Goal: Task Accomplishment & Management: Manage account settings

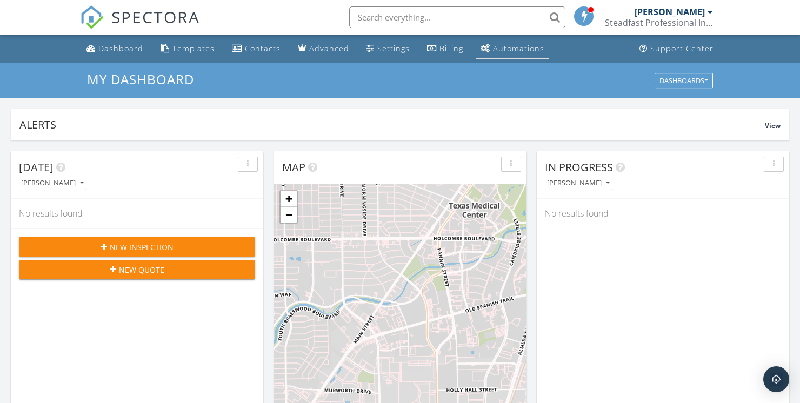
click at [528, 52] on div "Automations" at bounding box center [518, 48] width 51 height 10
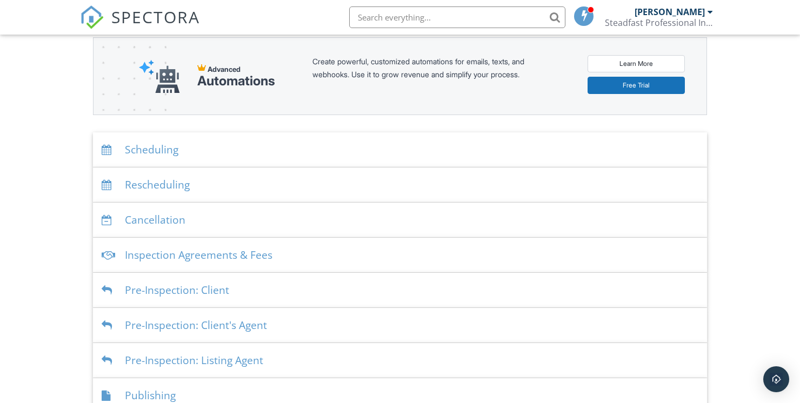
scroll to position [128, 0]
click at [180, 148] on div "Scheduling" at bounding box center [400, 149] width 614 height 35
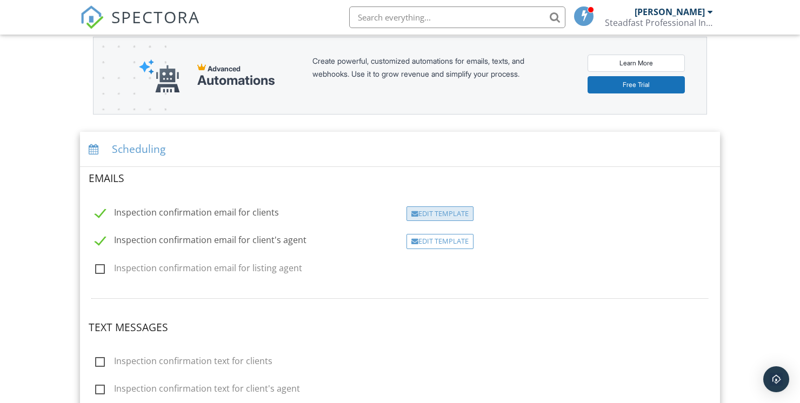
click at [458, 218] on div "Edit Template" at bounding box center [440, 214] width 67 height 15
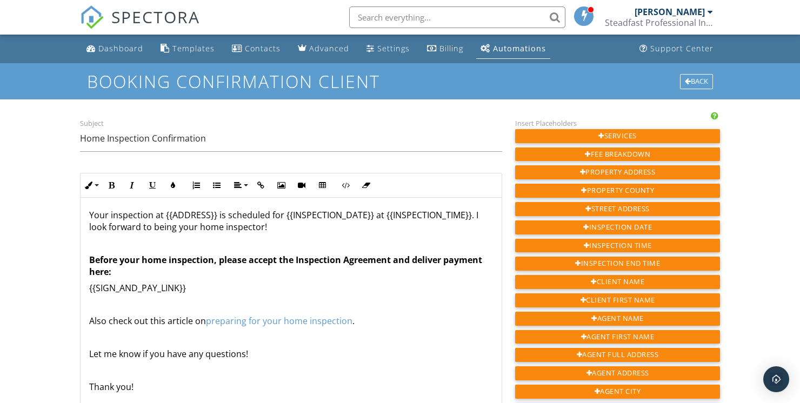
scroll to position [43, 0]
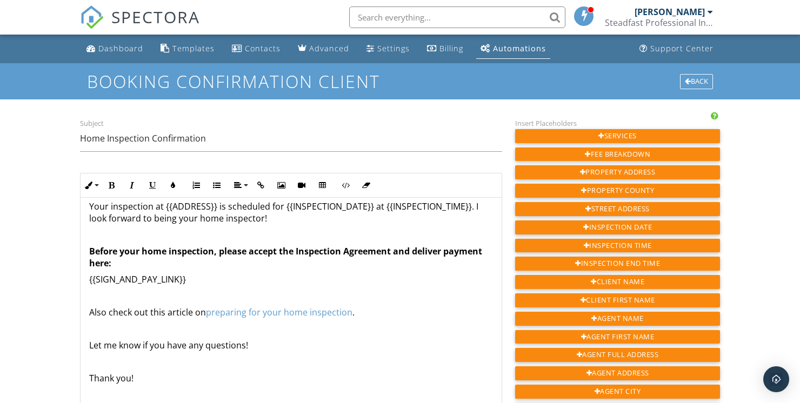
click at [340, 313] on link "preparing for your home inspection" at bounding box center [279, 313] width 147 height 12
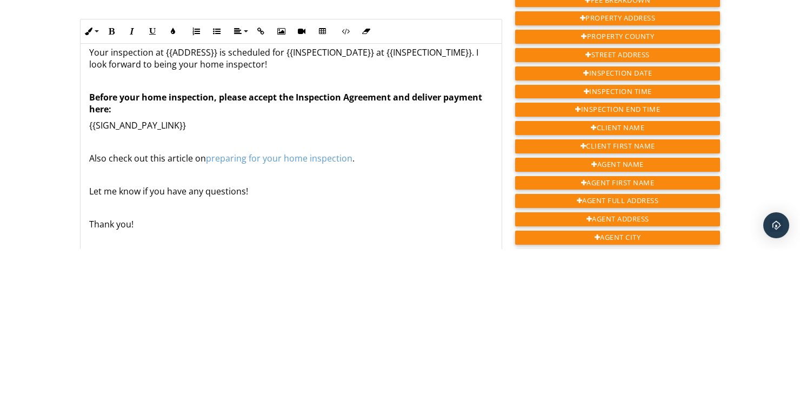
click at [475, 322] on div "Hi {{CLIENT_FIRST_NAME}}, Your inspection at {{ADDRESS}} is scheduled for {{INS…" at bounding box center [291, 285] width 421 height 260
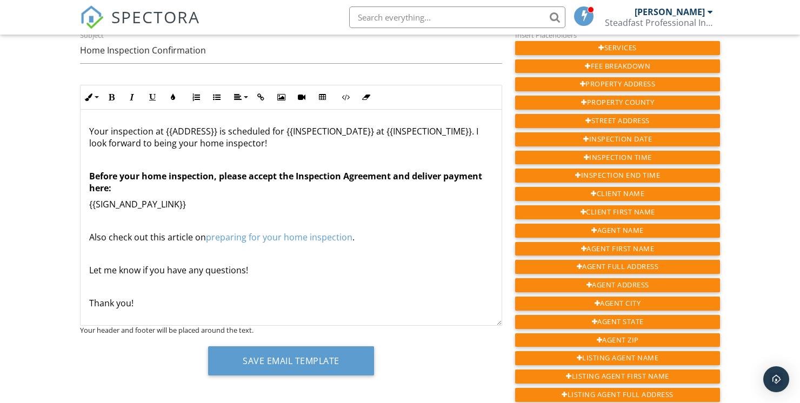
scroll to position [30, 0]
click at [169, 201] on p "{{SIGN_AND_PAY_LINK}}" at bounding box center [291, 204] width 404 height 12
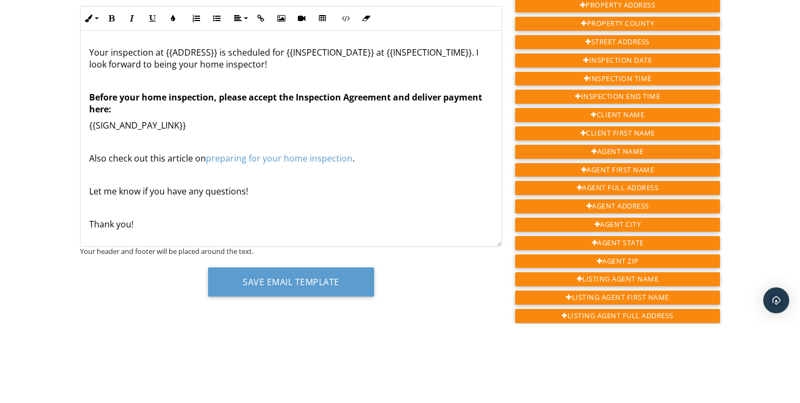
click at [32, 226] on div "Dashboard Templates Contacts Advanced Settings Billing Automations Support Cent…" at bounding box center [400, 409] width 800 height 927
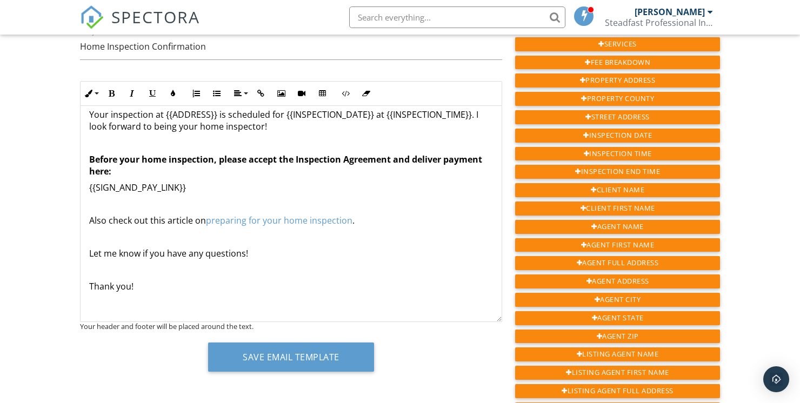
scroll to position [0, 0]
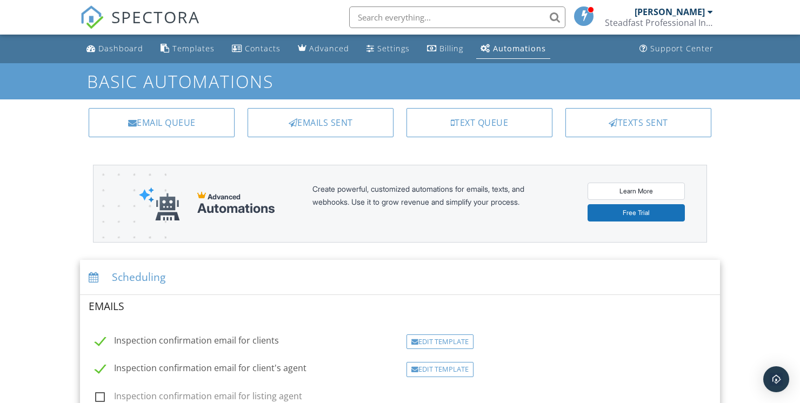
click at [156, 283] on div "Scheduling" at bounding box center [400, 277] width 640 height 35
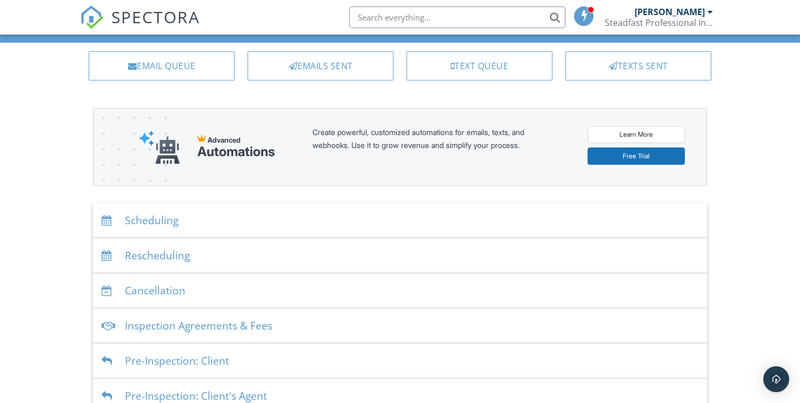
scroll to position [58, 0]
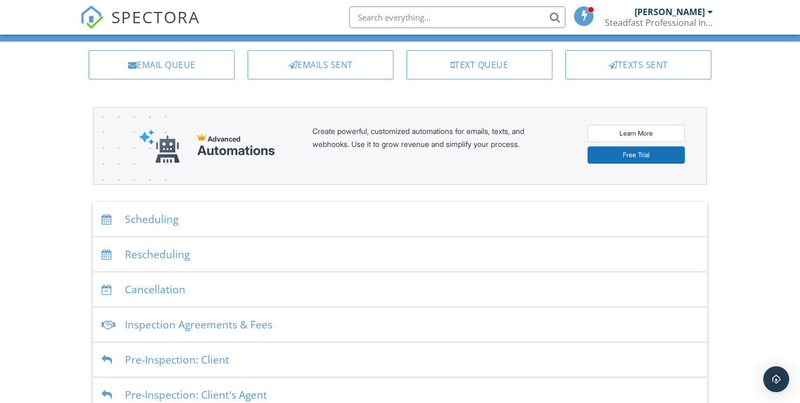
click at [261, 314] on div "Inspection Agreements & Fees" at bounding box center [400, 325] width 614 height 35
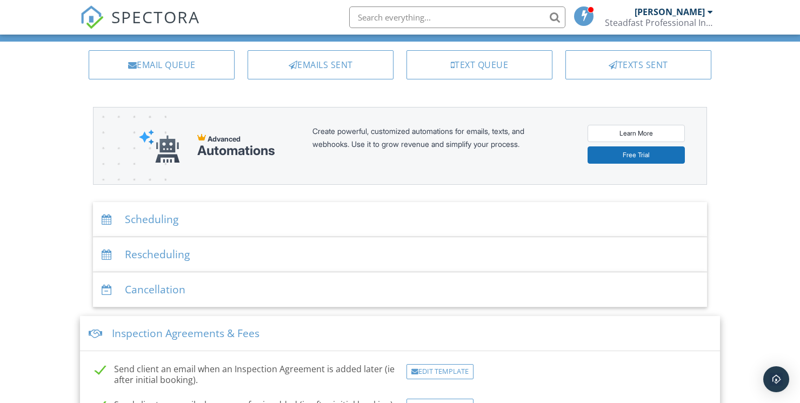
click at [100, 403] on label "Send client an email when a new fee is added (ie after initial booking)." at bounding box center [245, 407] width 300 height 14
click at [107, 403] on label "Send client an email when a new fee is added (ie after initial booking)." at bounding box center [245, 407] width 300 height 14
click at [96, 403] on input "Send client an email when a new fee is added (ie after initial booking)." at bounding box center [92, 406] width 7 height 7
checkbox input "true"
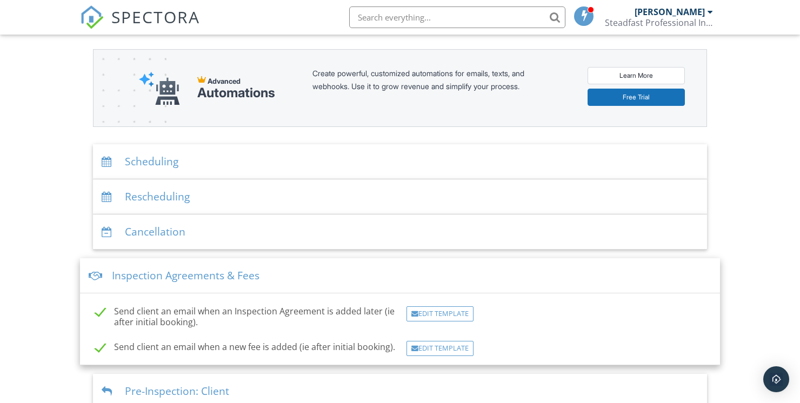
scroll to position [121, 0]
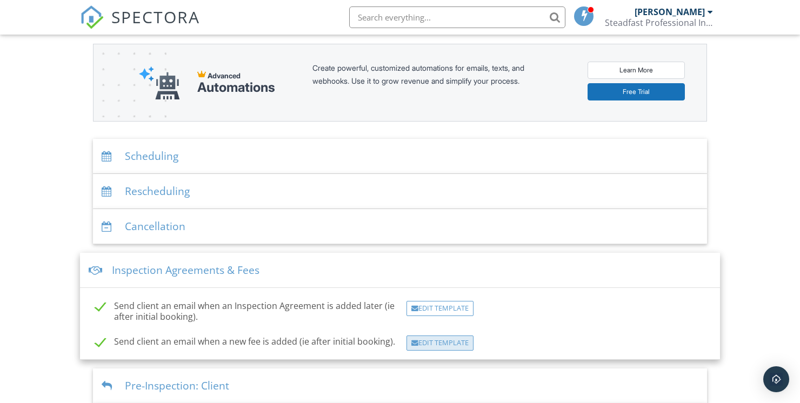
click at [466, 340] on div "Edit Template" at bounding box center [440, 343] width 67 height 15
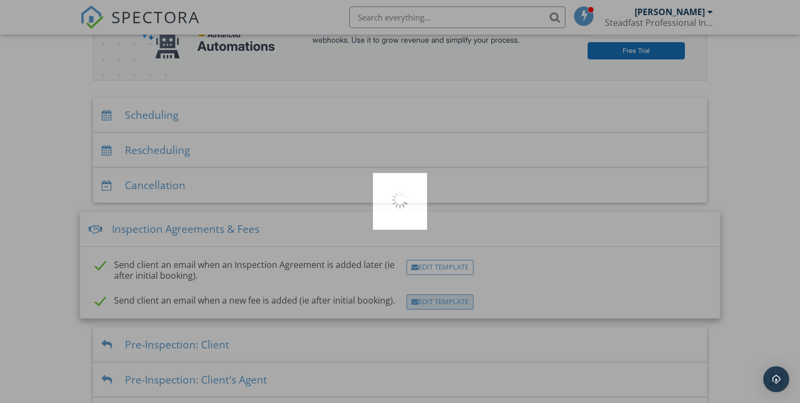
scroll to position [173, 0]
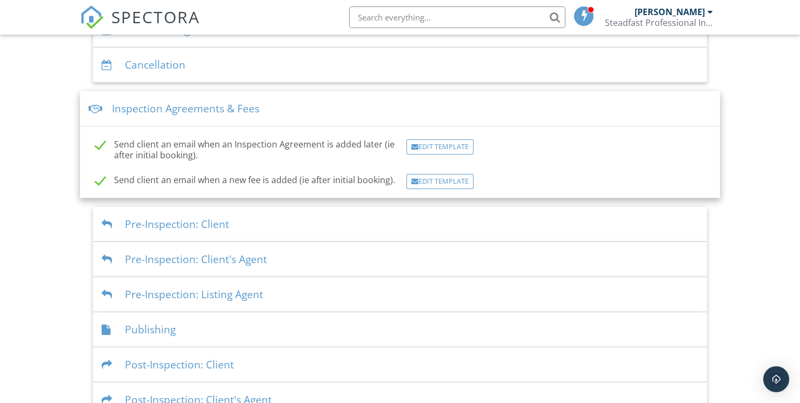
scroll to position [282, 0]
click at [462, 142] on div "Edit Template" at bounding box center [440, 147] width 67 height 15
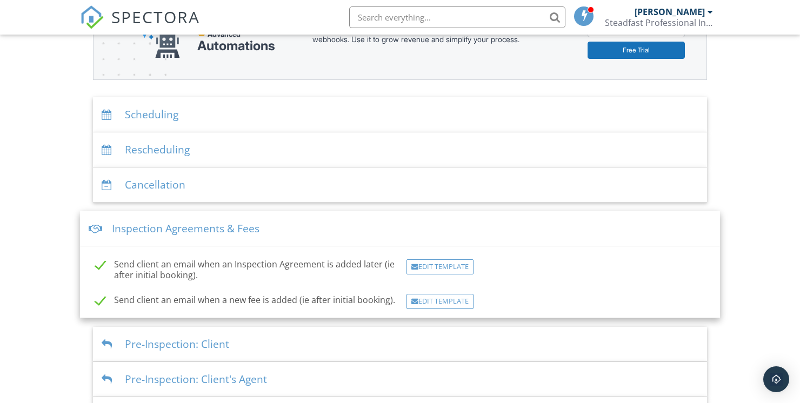
scroll to position [159, 0]
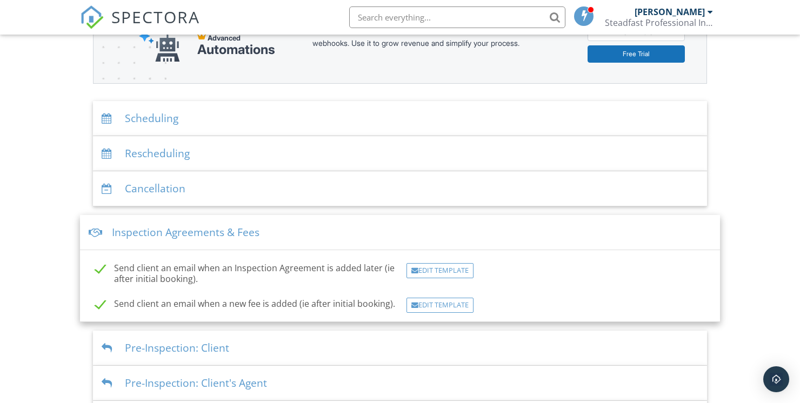
click at [147, 111] on div "Scheduling" at bounding box center [400, 118] width 614 height 35
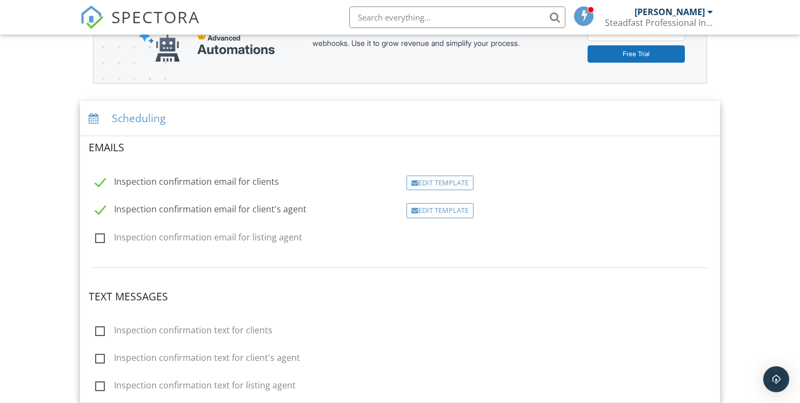
click at [109, 234] on label "Inspection confirmation email for listing agent" at bounding box center [198, 240] width 207 height 14
click at [96, 236] on input "Inspection confirmation email for listing agent" at bounding box center [92, 239] width 7 height 7
checkbox input "true"
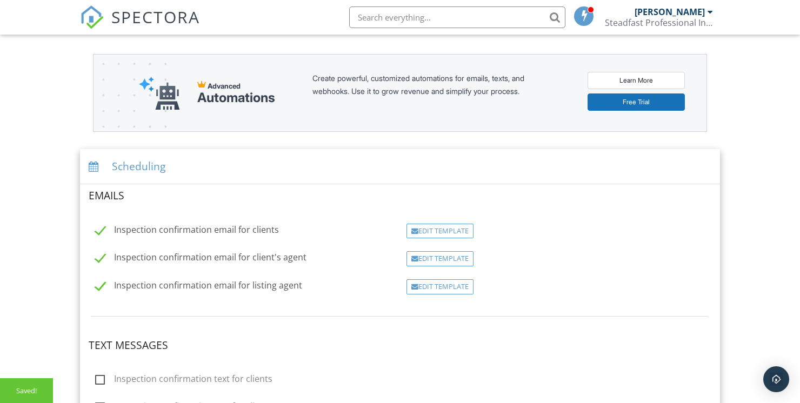
scroll to position [108, 0]
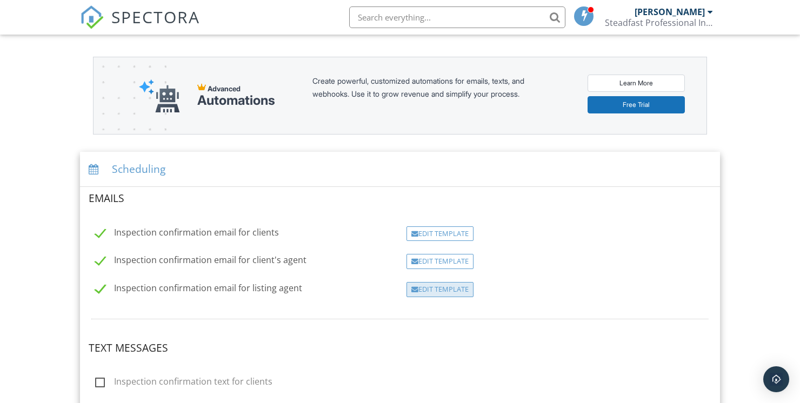
click at [454, 285] on div "Edit Template" at bounding box center [440, 289] width 67 height 15
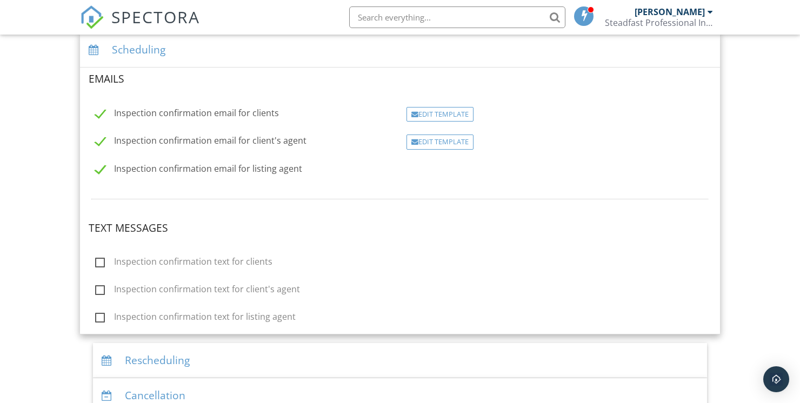
scroll to position [220, 0]
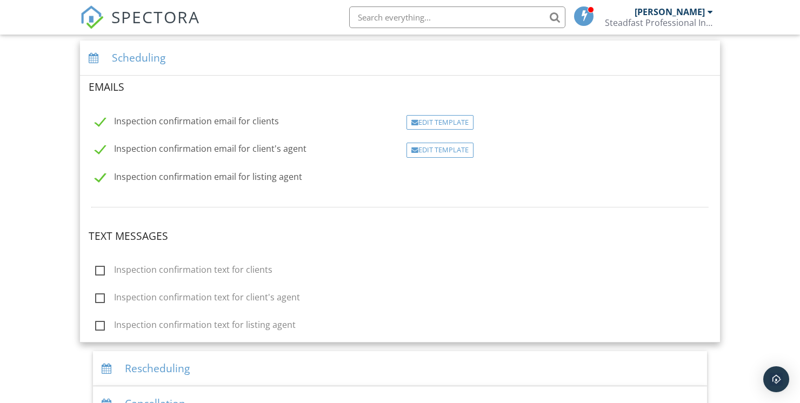
click at [100, 268] on label "Inspection confirmation text for clients" at bounding box center [183, 272] width 177 height 14
click at [96, 268] on input "Inspection confirmation text for clients" at bounding box center [92, 271] width 7 height 7
checkbox input "true"
click at [461, 265] on div "Edit Template" at bounding box center [440, 271] width 67 height 15
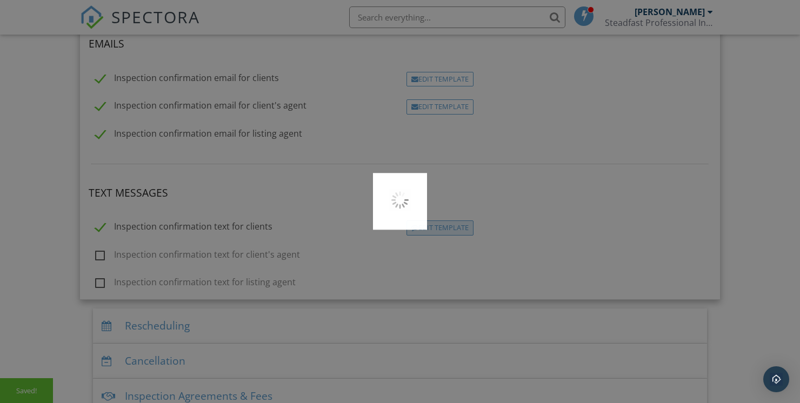
scroll to position [271, 0]
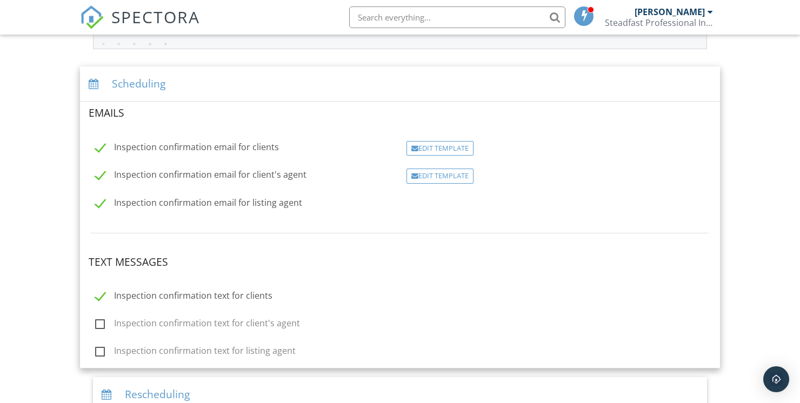
scroll to position [195, 0]
click at [128, 77] on div "Scheduling" at bounding box center [400, 82] width 640 height 35
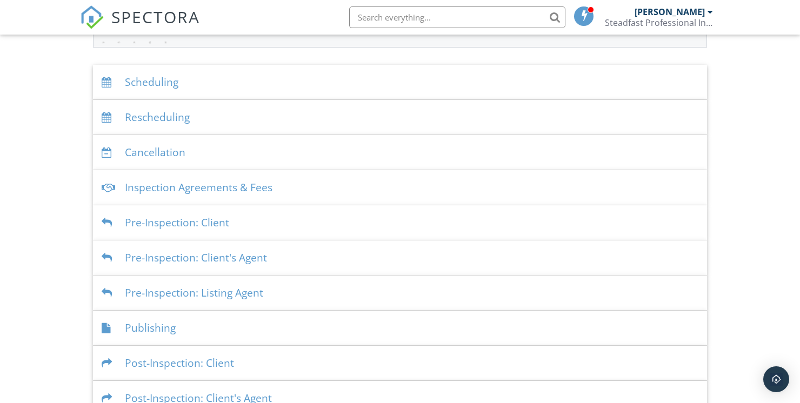
click at [751, 128] on div "Dashboard Templates Contacts Advanced Settings Billing Automations Support Cent…" at bounding box center [400, 145] width 800 height 612
click at [745, 137] on div "Dashboard Templates Contacts Advanced Settings Billing Automations Support Cent…" at bounding box center [400, 145] width 800 height 612
click at [759, 127] on div "Dashboard Templates Contacts Advanced Settings Billing Automations Support Cent…" at bounding box center [400, 145] width 800 height 612
click at [751, 131] on div "Dashboard Templates Contacts Advanced Settings Billing Automations Support Cent…" at bounding box center [400, 145] width 800 height 612
click at [102, 220] on div at bounding box center [109, 223] width 15 height 10
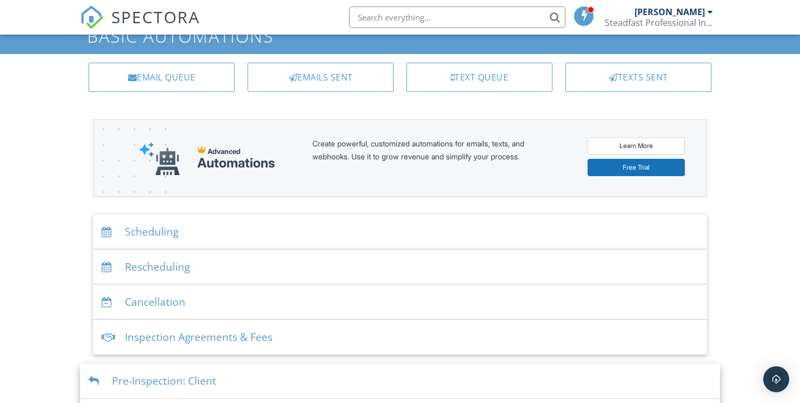
scroll to position [58, 0]
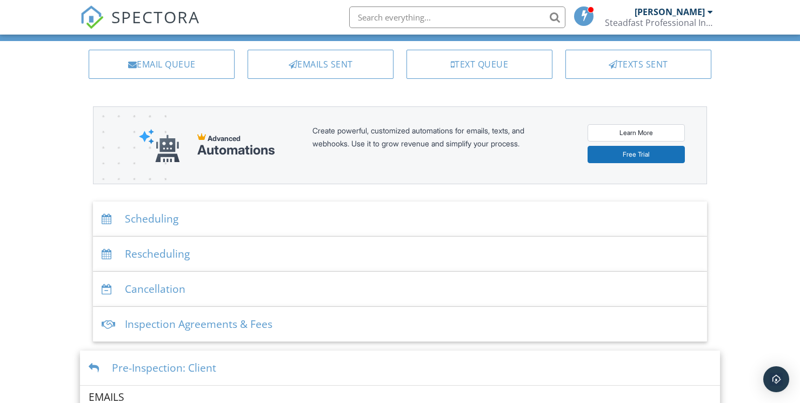
click at [123, 215] on div "Scheduling" at bounding box center [400, 219] width 614 height 35
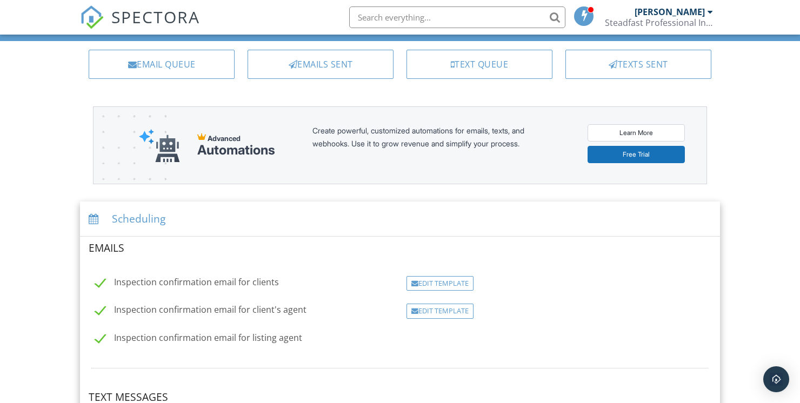
click at [102, 335] on label "Inspection confirmation email for listing agent" at bounding box center [198, 340] width 207 height 14
checkbox input "false"
click at [443, 309] on div "Edit Template" at bounding box center [440, 311] width 67 height 15
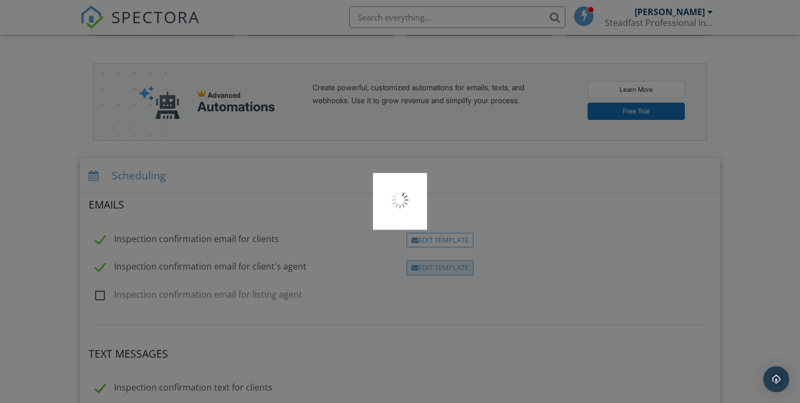
scroll to position [110, 0]
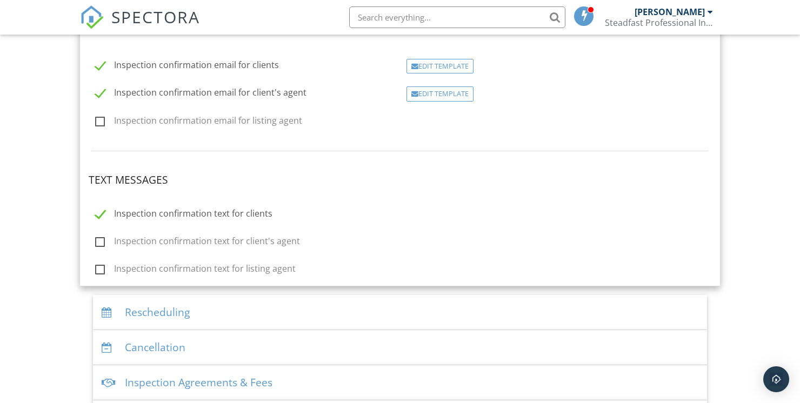
scroll to position [277, 0]
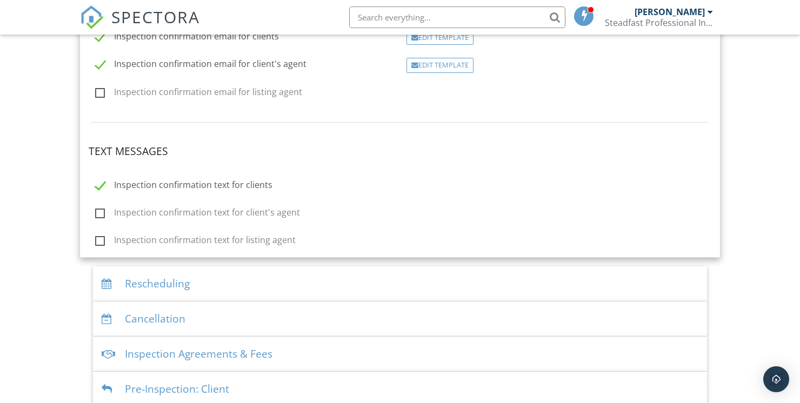
click at [119, 280] on div "Rescheduling" at bounding box center [400, 284] width 614 height 35
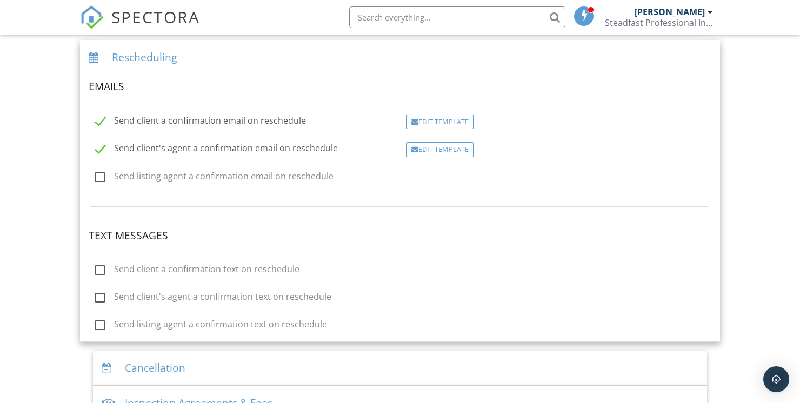
scroll to position [260, 0]
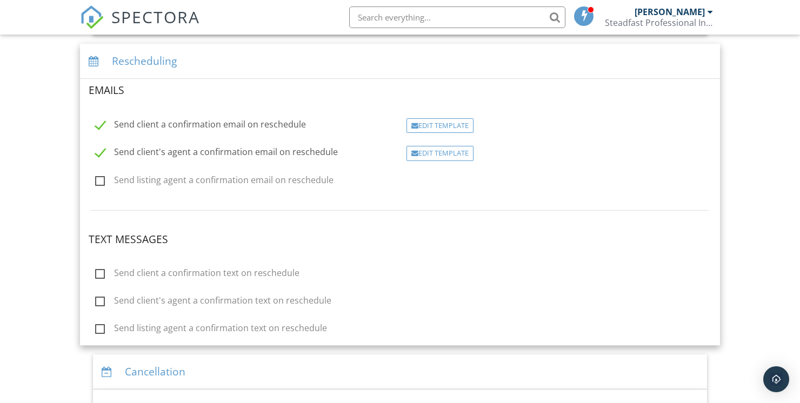
click at [145, 68] on div "Rescheduling" at bounding box center [400, 61] width 640 height 35
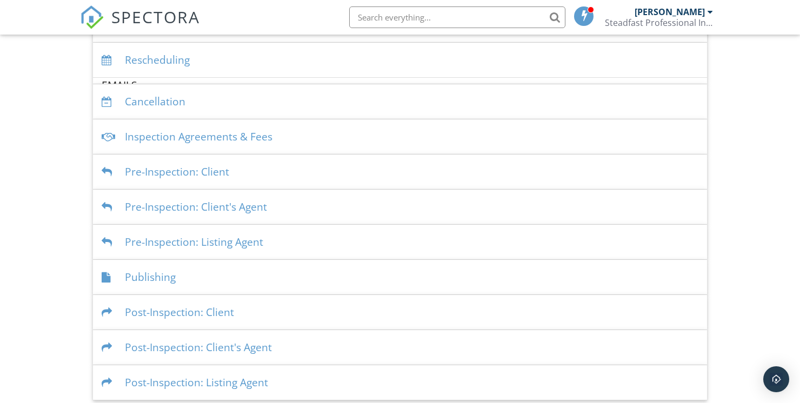
scroll to position [252, 0]
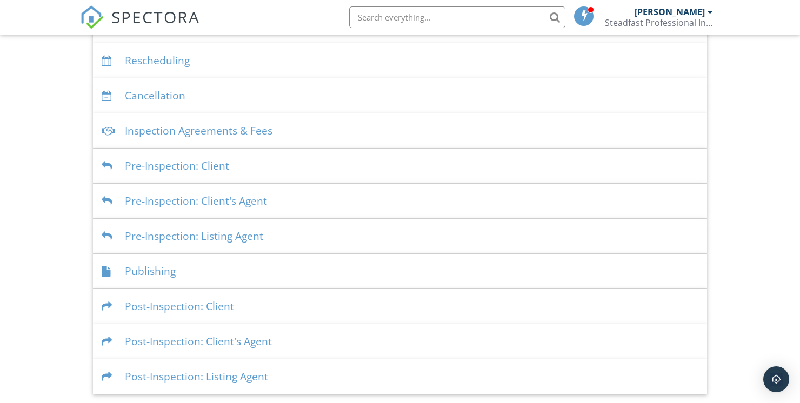
click at [108, 274] on div at bounding box center [109, 272] width 15 height 10
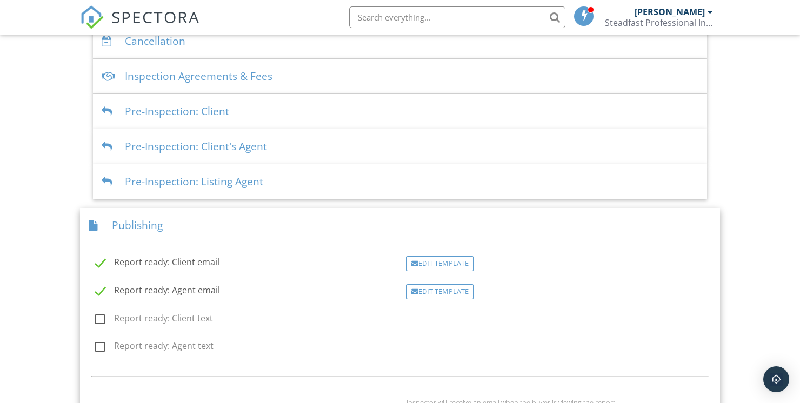
scroll to position [310, 0]
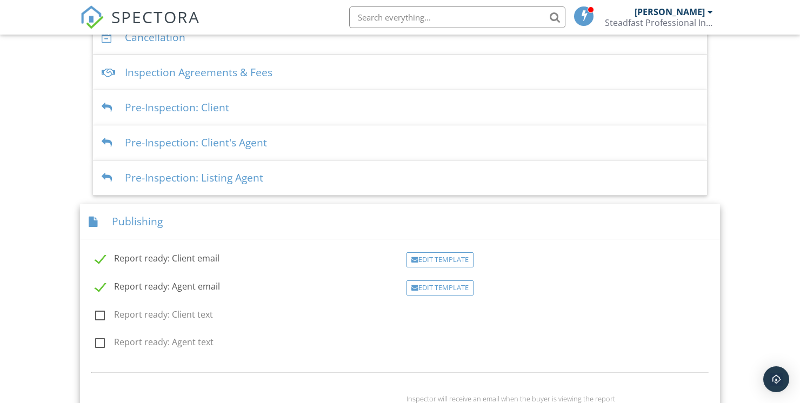
click at [104, 284] on label "Report ready: Agent email" at bounding box center [157, 289] width 125 height 14
checkbox input "false"
click at [110, 311] on label "Report ready: Client text" at bounding box center [154, 316] width 118 height 14
click at [96, 313] on input "Report ready: Client text" at bounding box center [92, 316] width 7 height 7
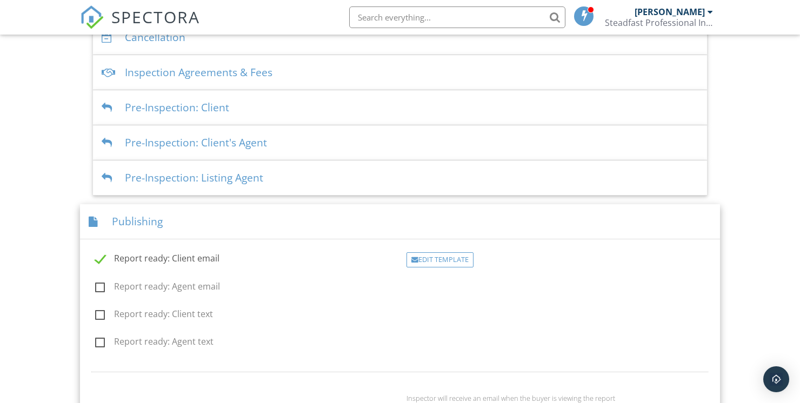
checkbox input "true"
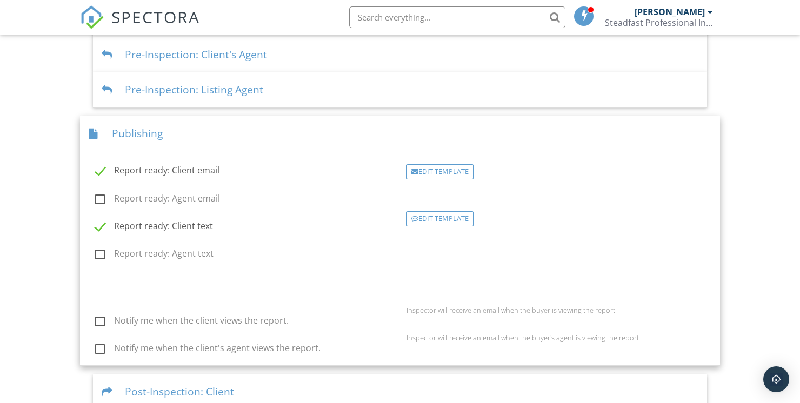
scroll to position [399, 0]
click at [98, 321] on label "Notify me when the client views the report." at bounding box center [192, 323] width 194 height 14
click at [96, 321] on input "Notify me when the client views the report." at bounding box center [92, 322] width 7 height 7
checkbox input "true"
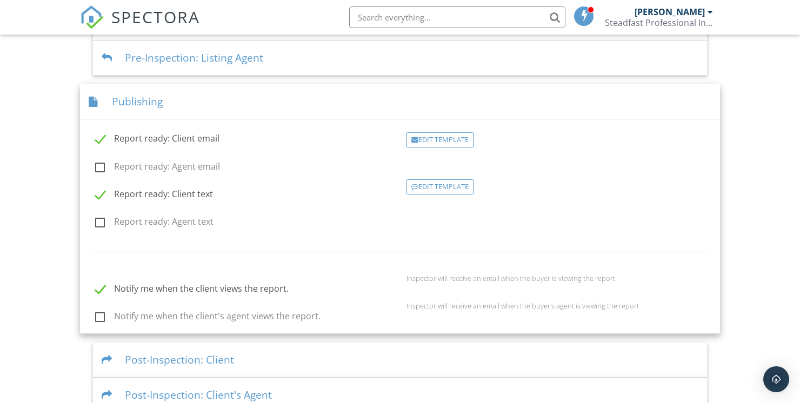
click at [112, 355] on div at bounding box center [109, 360] width 15 height 10
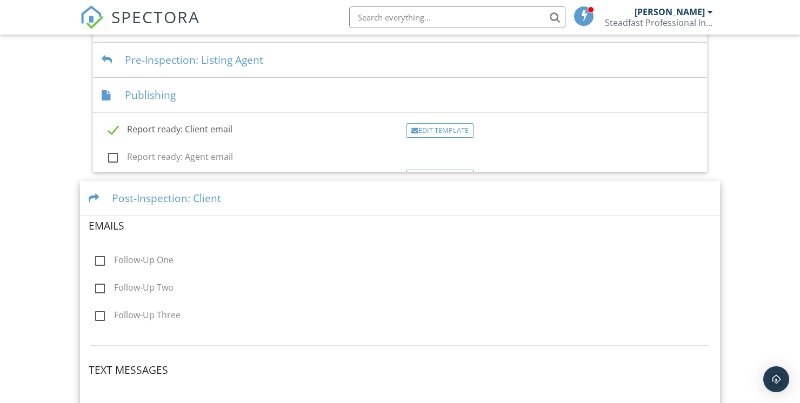
scroll to position [430, 0]
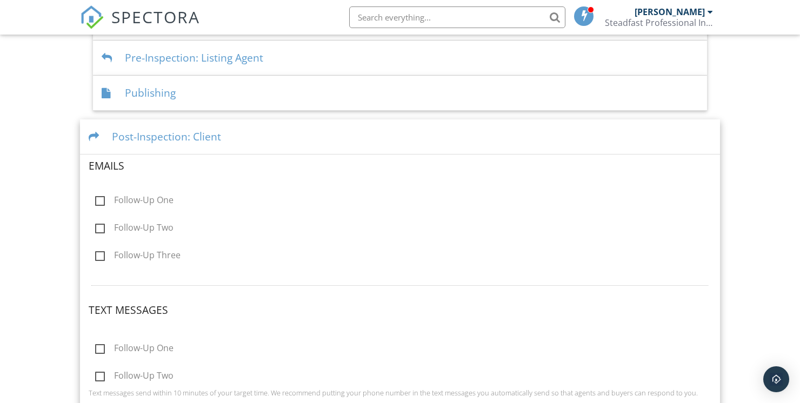
click at [111, 197] on label "Follow-Up One" at bounding box center [134, 202] width 78 height 14
click at [96, 198] on input "Follow-Up One" at bounding box center [92, 201] width 7 height 7
checkbox input "true"
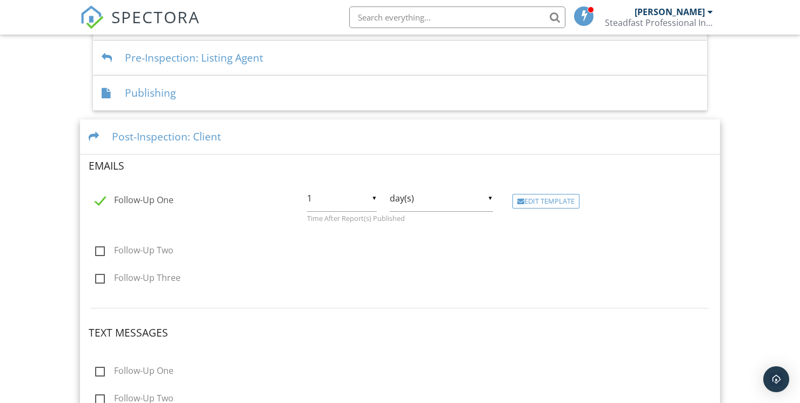
click at [376, 194] on input "1" at bounding box center [342, 198] width 70 height 26
click at [346, 197] on span "1" at bounding box center [342, 198] width 70 height 27
click at [490, 200] on input "day(s)" at bounding box center [441, 198] width 103 height 26
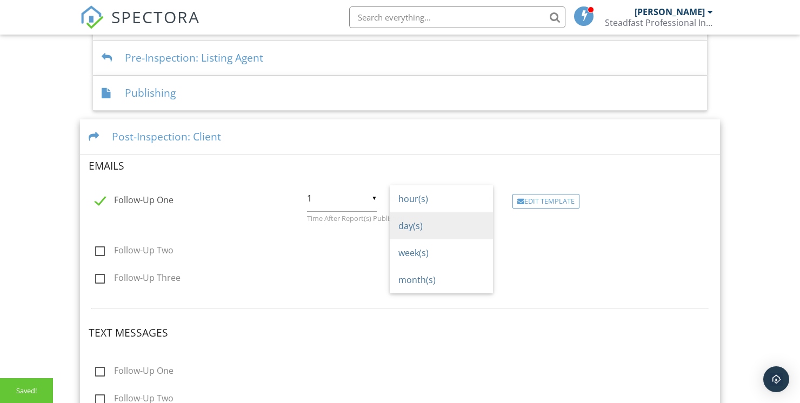
scroll to position [0, 0]
click at [645, 199] on div "Edit Template" at bounding box center [612, 201] width 212 height 15
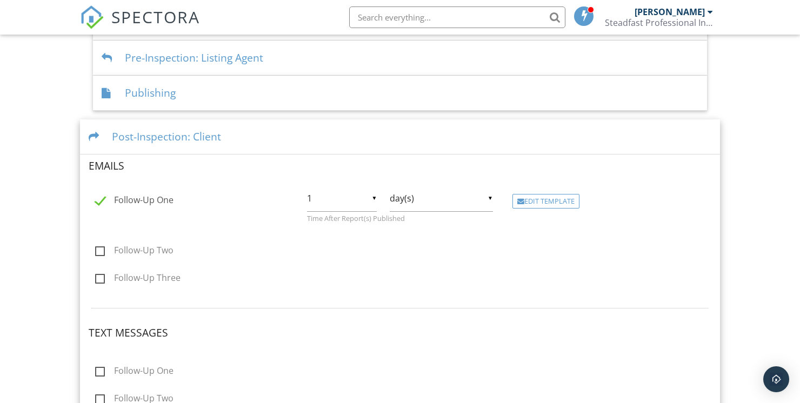
click at [103, 246] on label "Follow-Up Two" at bounding box center [134, 253] width 78 height 14
click at [96, 249] on input "Follow-Up Two" at bounding box center [92, 252] width 7 height 7
checkbox input "true"
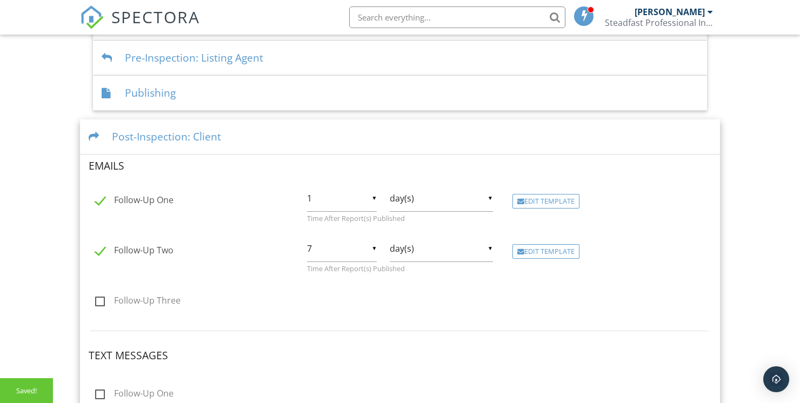
click at [370, 243] on input "7" at bounding box center [342, 249] width 70 height 26
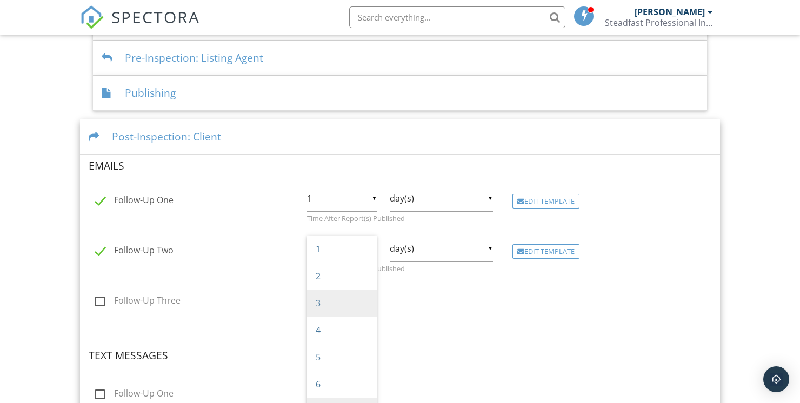
click at [324, 301] on span "3" at bounding box center [342, 303] width 70 height 27
type input "3"
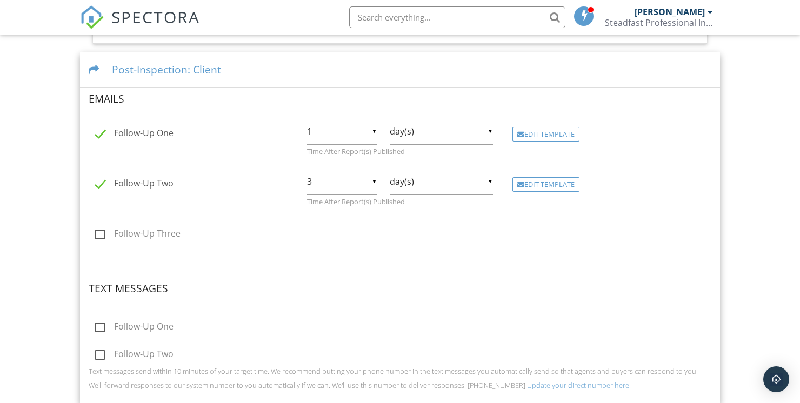
scroll to position [533, 0]
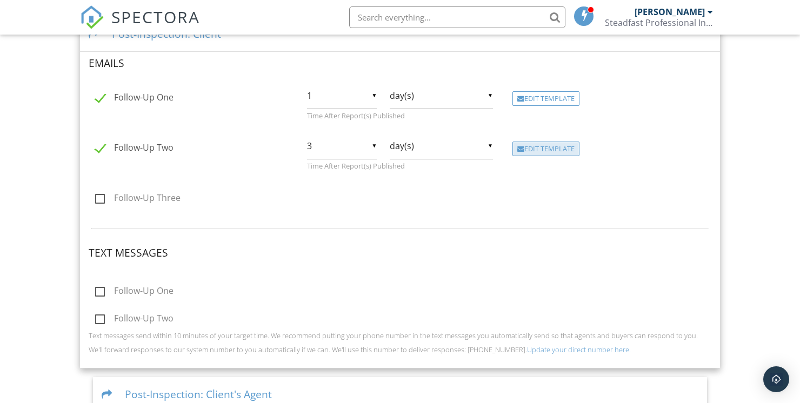
click at [545, 150] on div "Edit Template" at bounding box center [546, 149] width 67 height 15
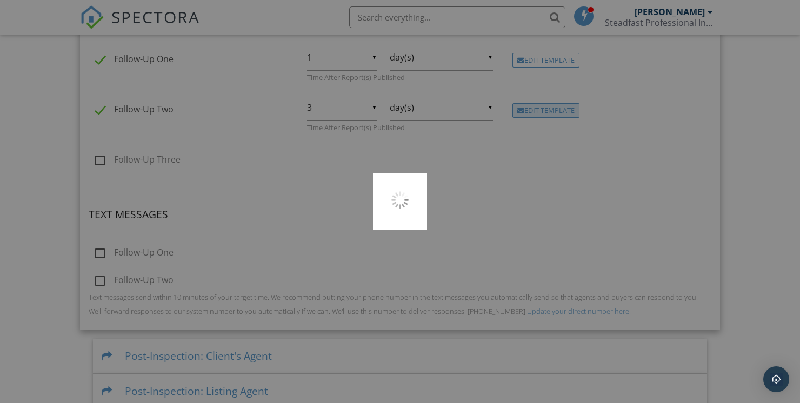
scroll to position [582, 0]
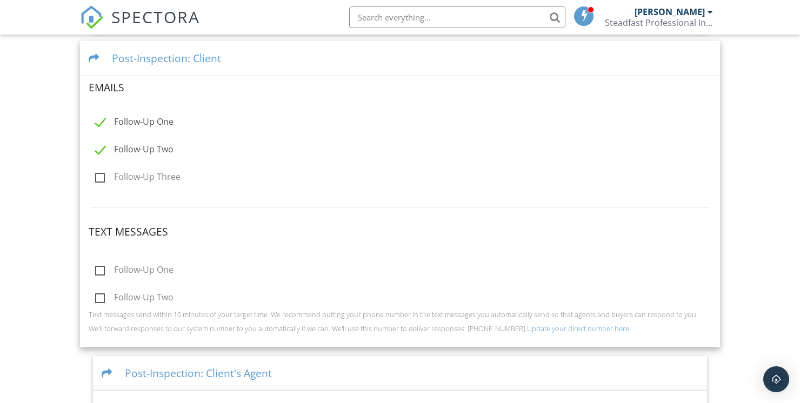
scroll to position [539, 0]
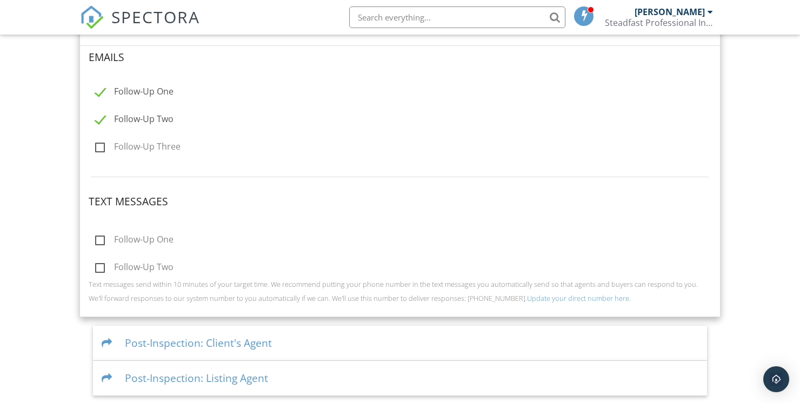
click at [97, 235] on label "Follow-Up One" at bounding box center [134, 242] width 78 height 14
click at [96, 238] on input "Follow-Up One" at bounding box center [92, 241] width 7 height 7
checkbox input "true"
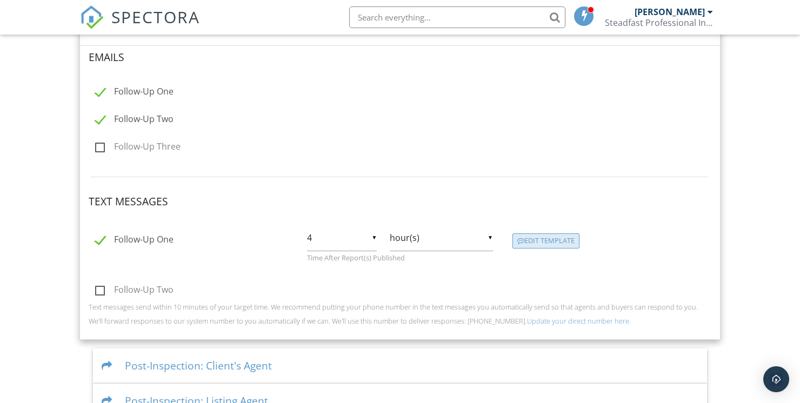
click at [558, 234] on div "Edit Template" at bounding box center [546, 241] width 67 height 15
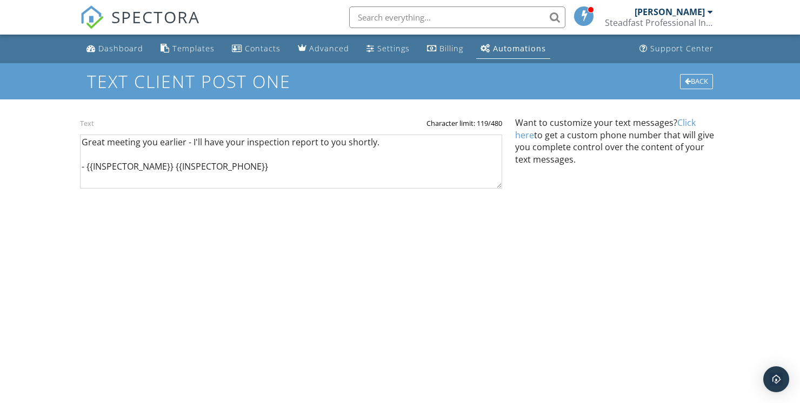
click at [696, 124] on link "Click here" at bounding box center [605, 129] width 181 height 24
click at [697, 79] on div "Back" at bounding box center [696, 81] width 33 height 15
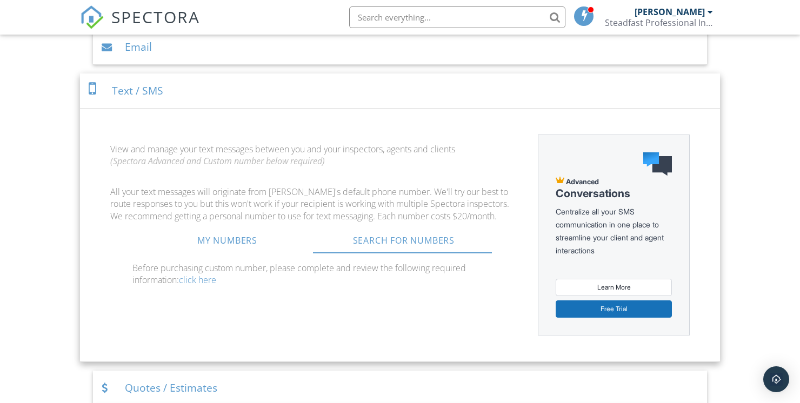
scroll to position [546, 0]
click at [242, 243] on link "My Numbers" at bounding box center [227, 241] width 176 height 26
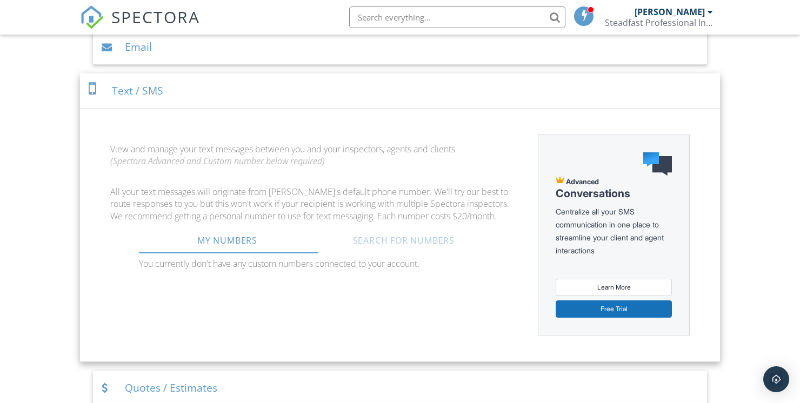
click at [424, 240] on link "Search For Numbers" at bounding box center [404, 241] width 176 height 26
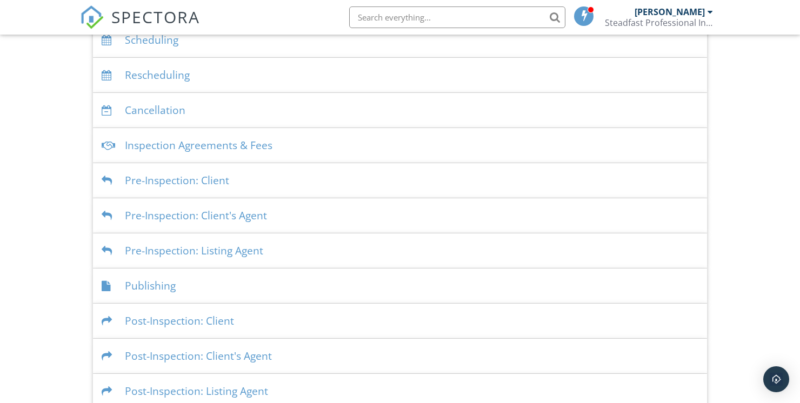
scroll to position [252, 0]
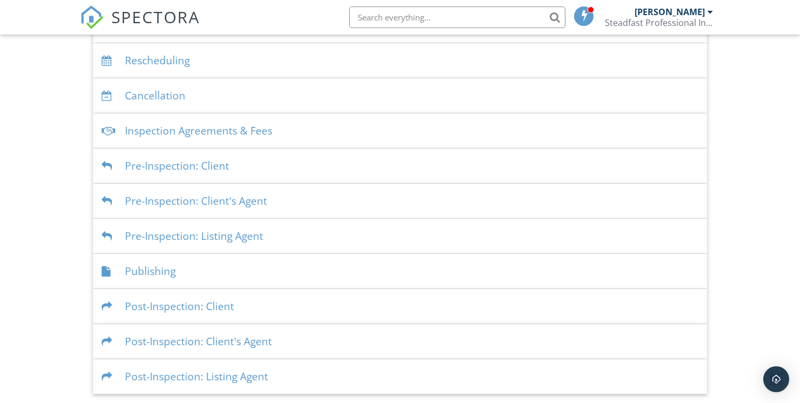
click at [105, 306] on div at bounding box center [109, 307] width 15 height 10
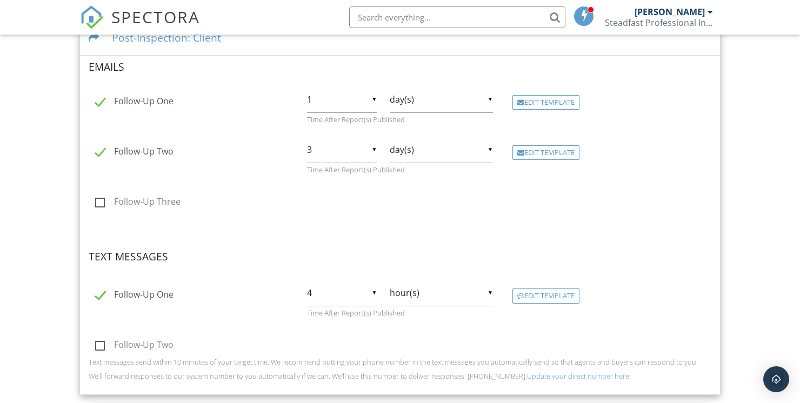
scroll to position [533, 0]
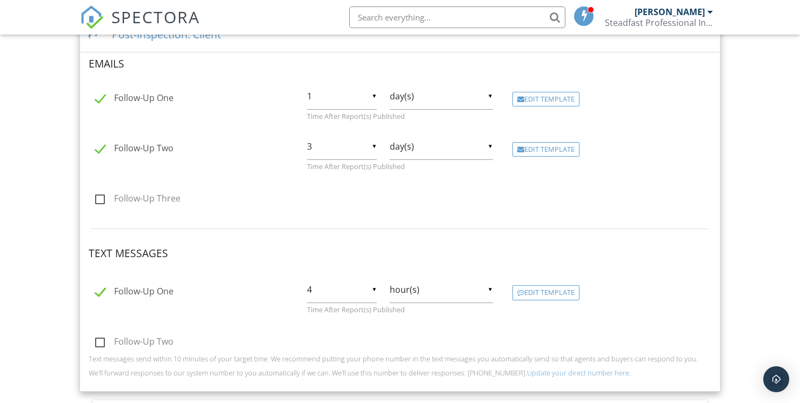
click at [105, 287] on label "Follow-Up One" at bounding box center [134, 294] width 78 height 14
checkbox input "false"
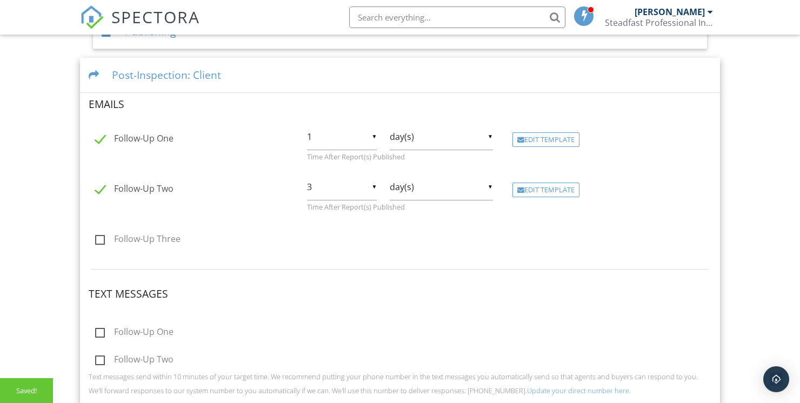
scroll to position [498, 0]
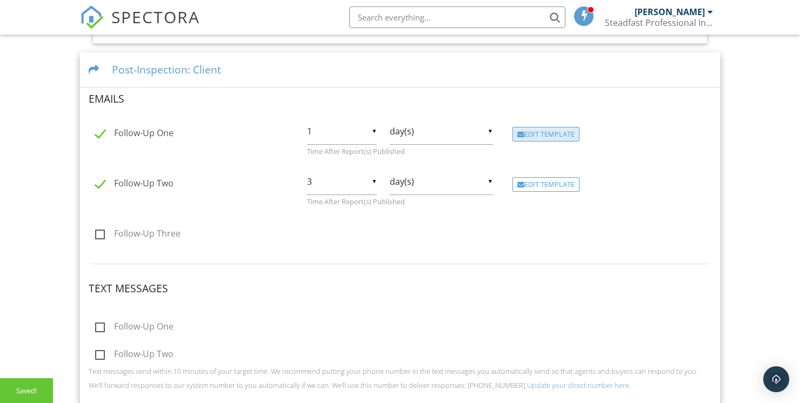
click at [565, 130] on div "Edit Template" at bounding box center [546, 134] width 67 height 15
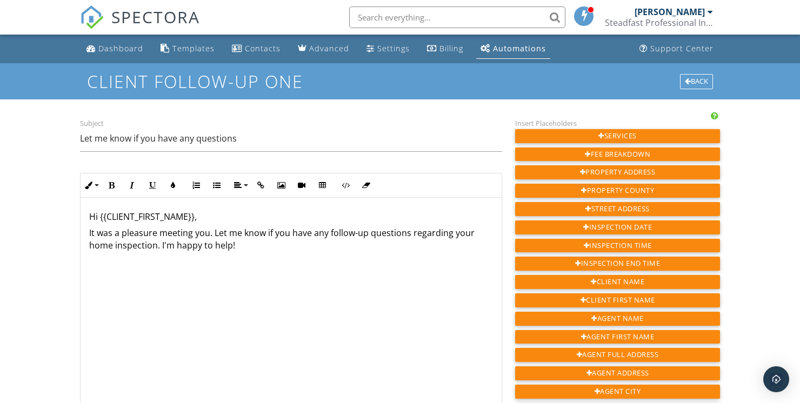
click at [129, 231] on p "It was a pleasure meeting you. Let me know if you have any follow-up questions …" at bounding box center [291, 239] width 404 height 24
click at [209, 236] on p "It was a pleasure meeting you. Let me know if you have any follow-up questions …" at bounding box center [291, 239] width 404 height 24
click at [169, 247] on p "It was a pleasure ​ ​ . Let me know if you have any follow-up questions regardi…" at bounding box center [291, 239] width 404 height 24
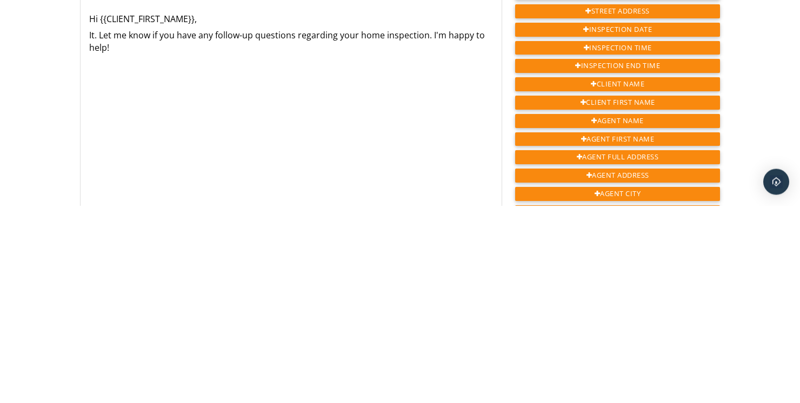
click at [115, 251] on div "Hi {{CLIENT_FIRST_NAME}}, It. Let me know if you have any follow-up questions r…" at bounding box center [291, 306] width 421 height 216
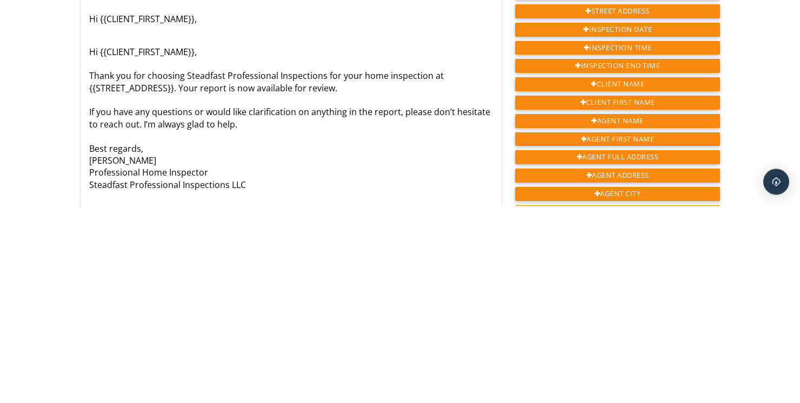
click at [208, 252] on p "Hi {{CLIENT_FIRST_NAME}}, Thank you for choosing Steadfast Professional Inspect…" at bounding box center [291, 316] width 404 height 145
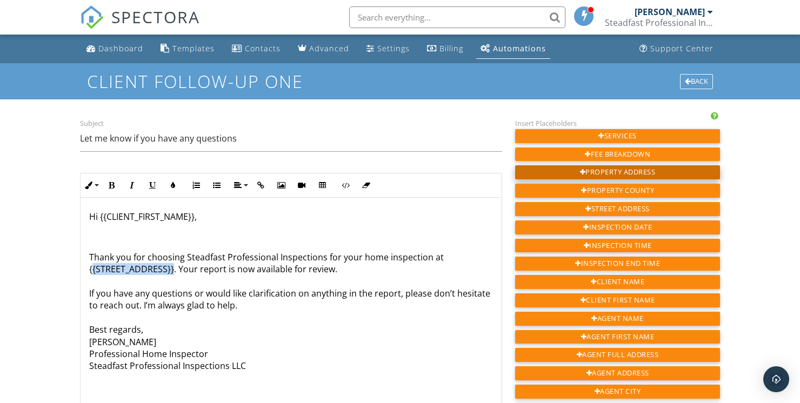
click at [642, 174] on div "Property Address" at bounding box center [617, 172] width 205 height 14
click at [645, 175] on div "Property Address" at bounding box center [617, 172] width 205 height 14
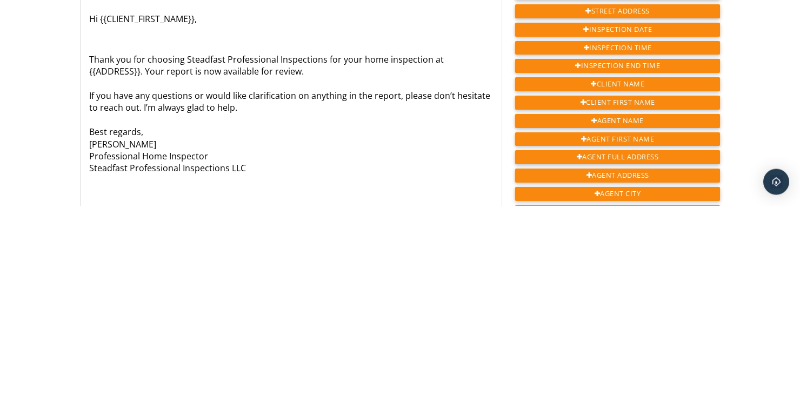
click at [395, 296] on p "Thank you for choosing Steadfast Professional Inspections for your home inspect…" at bounding box center [291, 299] width 404 height 145
click at [170, 340] on p "Thank you for choosing Steadfast Professional Inspections for your home inspect…" at bounding box center [291, 299] width 404 height 145
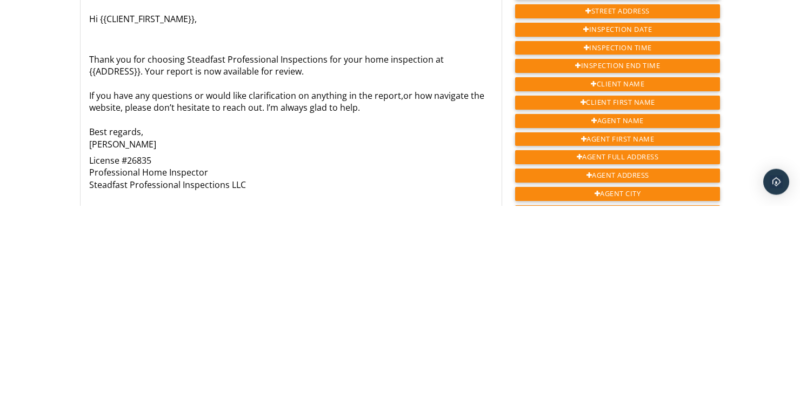
click at [90, 358] on p "License #26835 Professional Home Inspector Steadfast Professional Inspections L…" at bounding box center [291, 371] width 404 height 36
click at [190, 350] on div "Hi {{CLIENT_FIRST_NAME}}, Thank you for choosing Steadfast Professional Inspect…" at bounding box center [291, 306] width 421 height 216
click at [92, 357] on p "License #26835 Professional Home Inspector Steadfast Professional Inspections L…" at bounding box center [291, 371] width 404 height 36
click at [398, 297] on p "Thank you for choosing Steadfast Professional Inspections for your home inspect…" at bounding box center [291, 287] width 404 height 121
click at [437, 296] on p "Thank you for choosing Steadfast Professional Inspections for your home inspect…" at bounding box center [291, 287] width 404 height 121
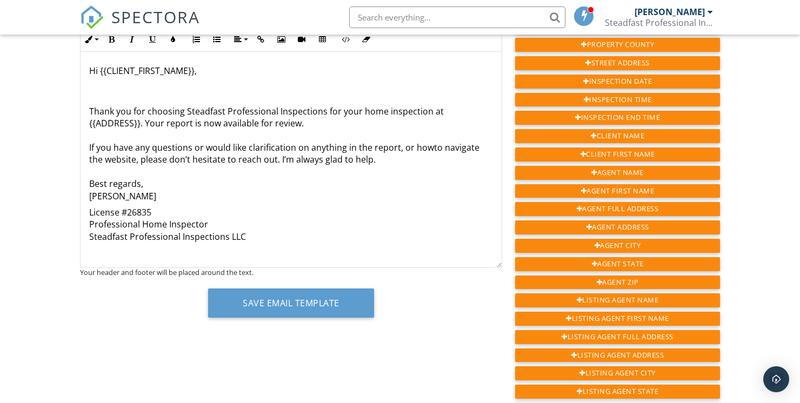
scroll to position [147, 0]
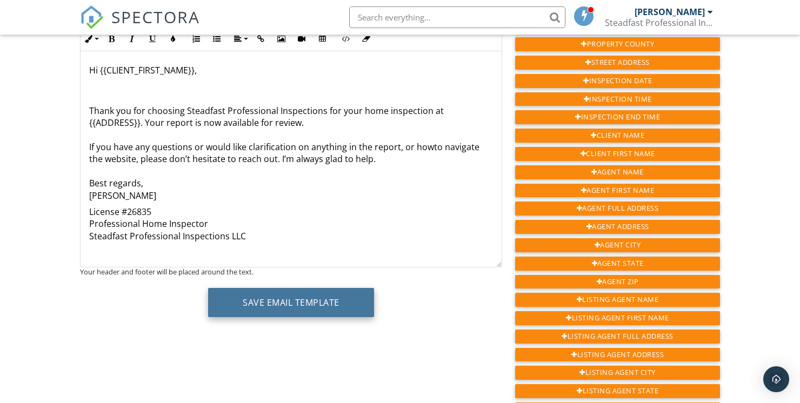
click at [344, 295] on button "Save Email Template" at bounding box center [291, 302] width 166 height 29
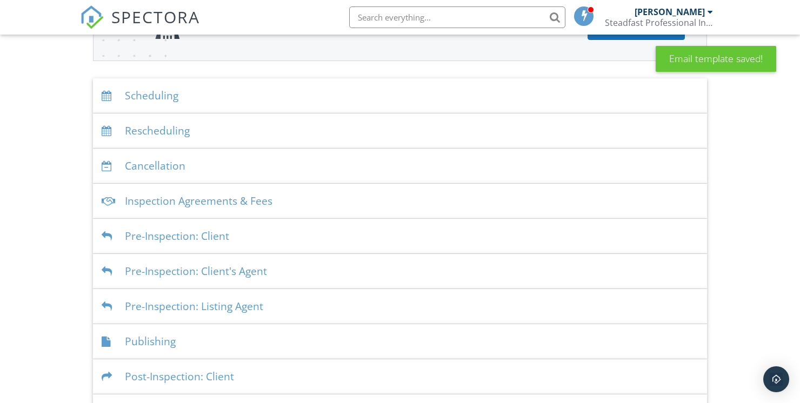
scroll to position [181, 0]
click at [136, 91] on div "Scheduling" at bounding box center [400, 96] width 614 height 35
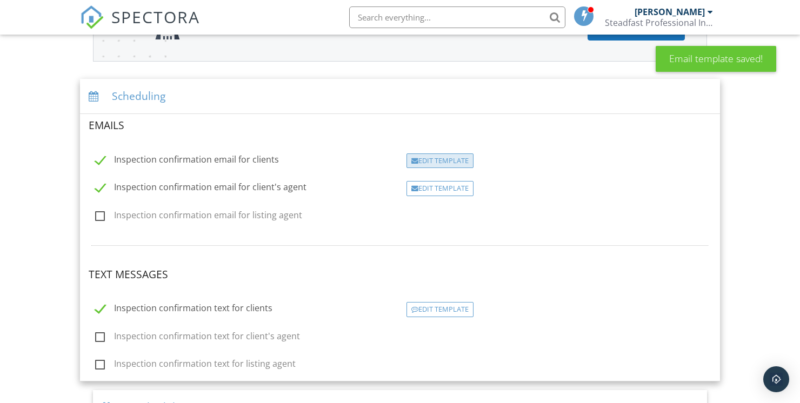
click at [450, 165] on div "Edit Template" at bounding box center [440, 161] width 67 height 15
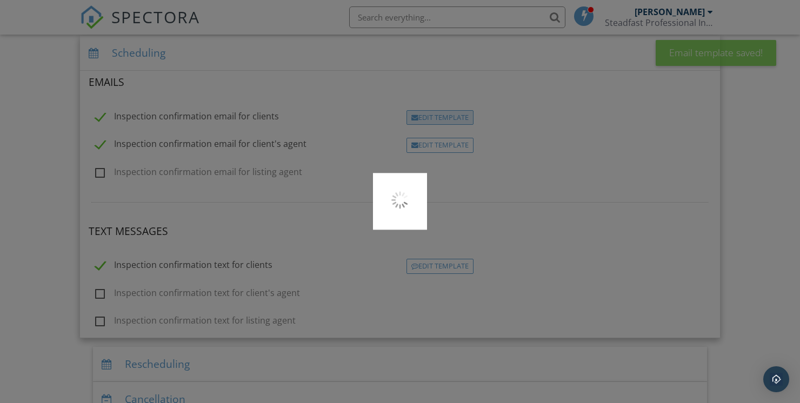
scroll to position [233, 0]
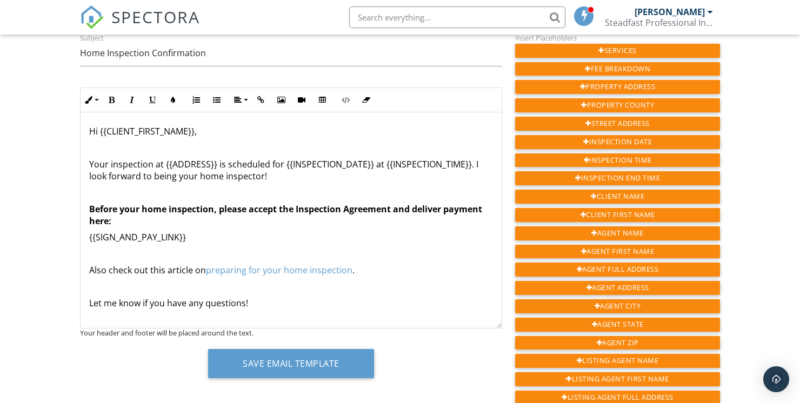
scroll to position [86, 0]
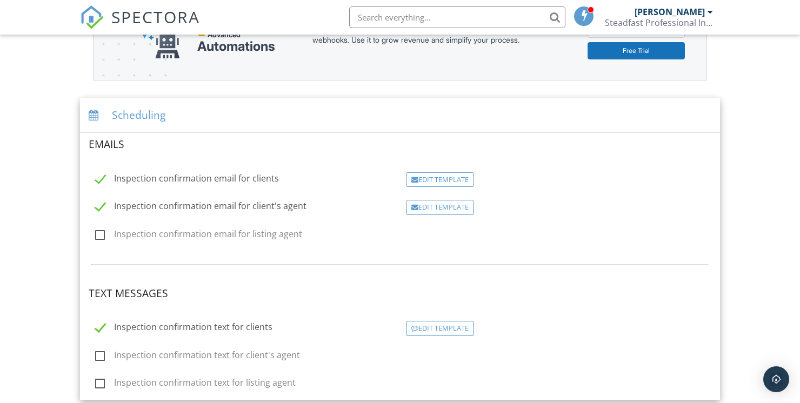
scroll to position [152, 0]
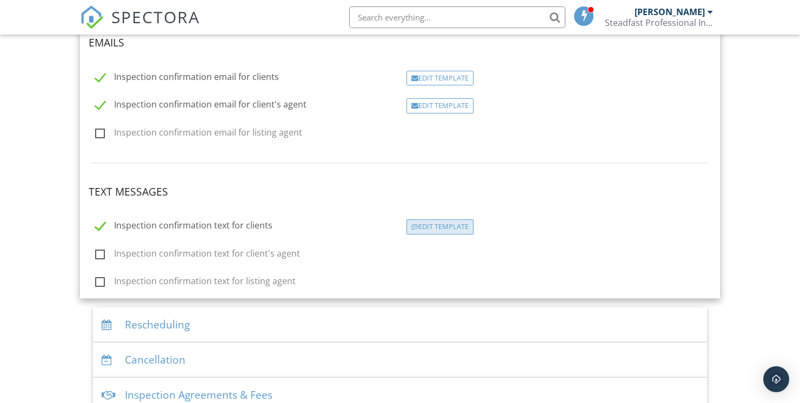
click at [465, 226] on div "Edit Template" at bounding box center [440, 227] width 67 height 15
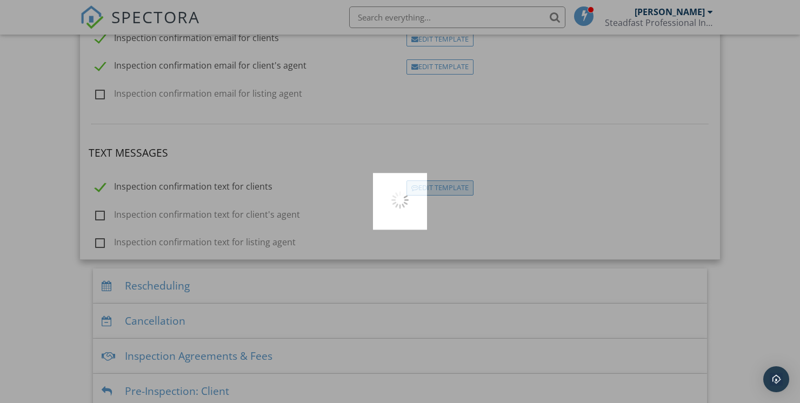
scroll to position [316, 0]
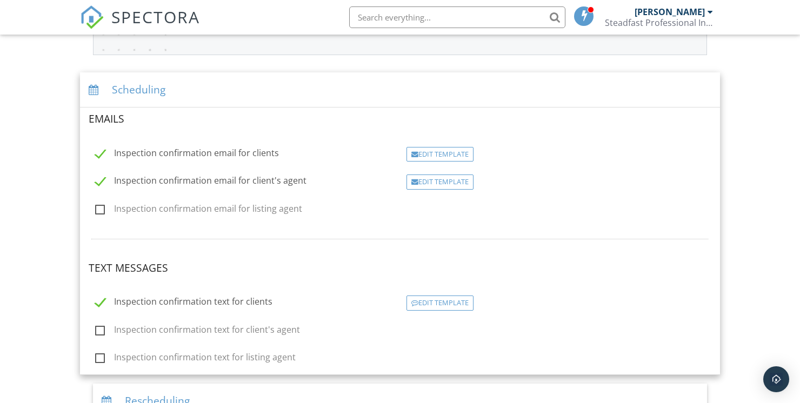
scroll to position [188, 0]
click at [108, 83] on div "Scheduling" at bounding box center [400, 89] width 640 height 35
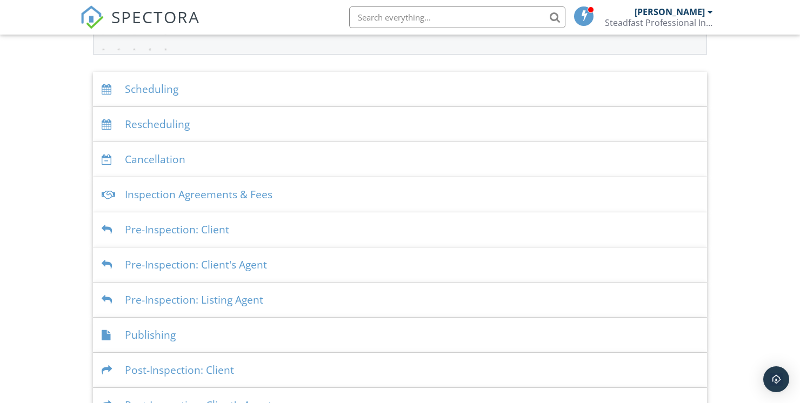
click at [135, 127] on div "Rescheduling" at bounding box center [400, 124] width 614 height 35
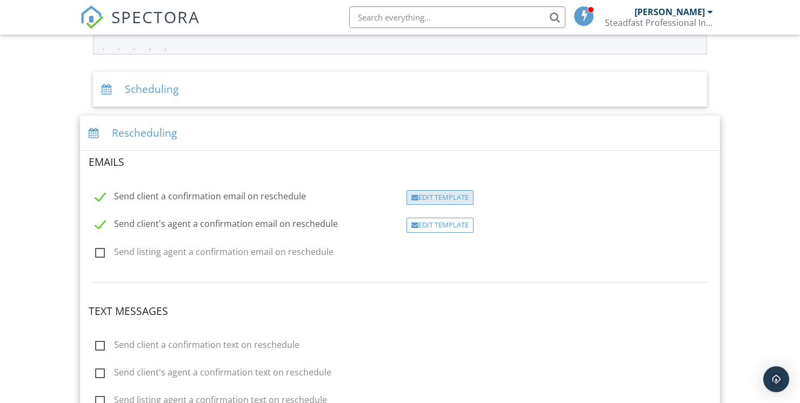
click at [469, 196] on div "Edit Template" at bounding box center [440, 197] width 67 height 15
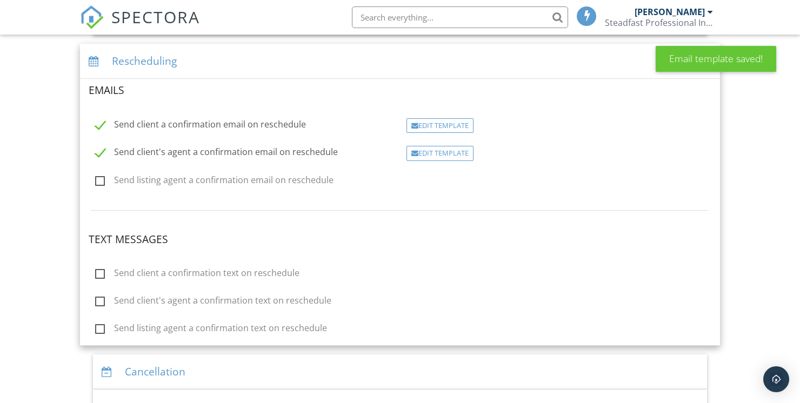
scroll to position [263, 0]
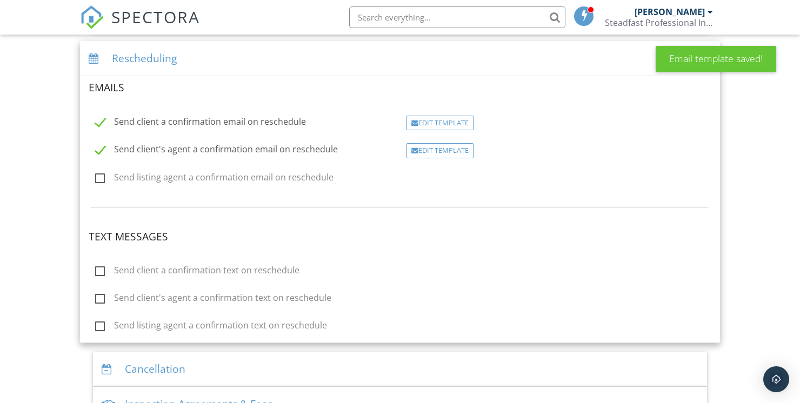
click at [98, 269] on label "Send client a confirmation text on reschedule" at bounding box center [197, 273] width 204 height 14
click at [96, 269] on input "Send client a confirmation text on reschedule" at bounding box center [92, 272] width 7 height 7
checkbox input "true"
click at [410, 272] on div "Edit Template" at bounding box center [440, 271] width 67 height 15
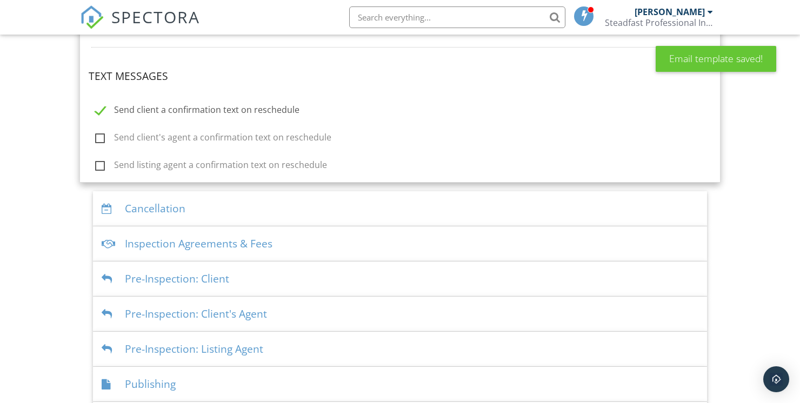
scroll to position [422, 0]
click at [109, 207] on div at bounding box center [109, 210] width 15 height 10
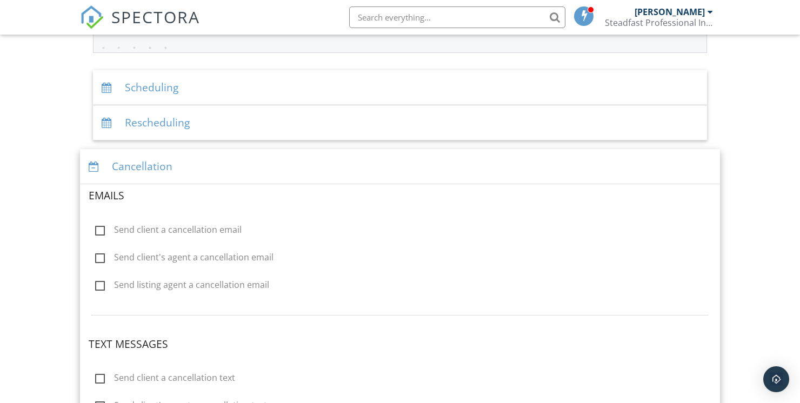
scroll to position [190, 0]
click at [101, 226] on label "Send client a cancellation email" at bounding box center [168, 231] width 147 height 14
click at [96, 228] on input "Send client a cancellation email" at bounding box center [92, 231] width 7 height 7
checkbox input "true"
click at [468, 232] on div "Edit Template" at bounding box center [440, 230] width 67 height 15
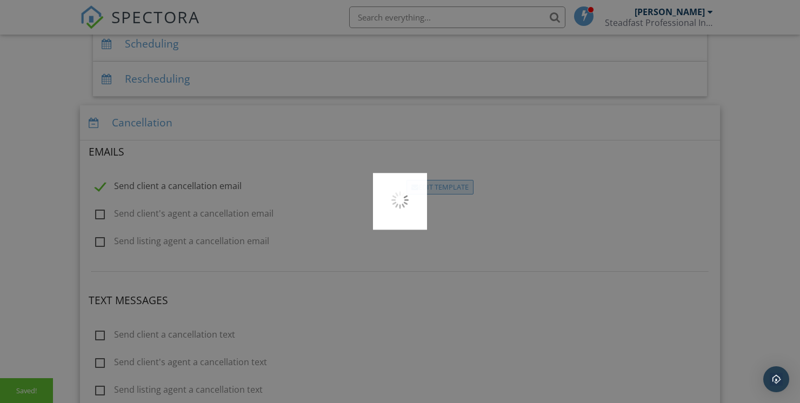
scroll to position [242, 0]
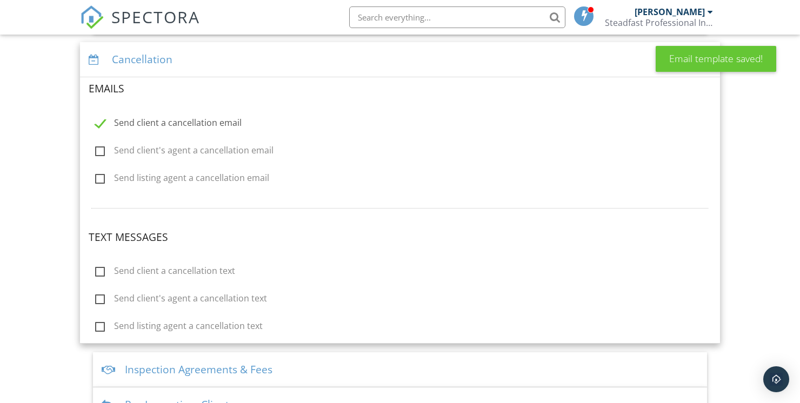
scroll to position [298, 0]
click at [102, 119] on label "Send client a cancellation email" at bounding box center [168, 124] width 147 height 14
checkbox input "false"
click at [116, 57] on div "Cancellation" at bounding box center [400, 58] width 640 height 35
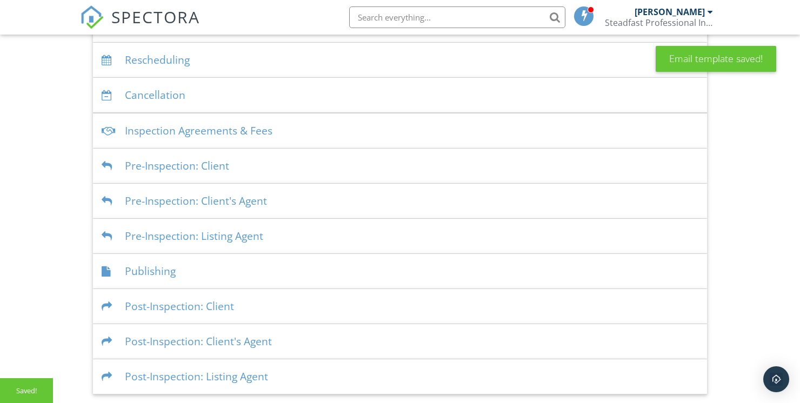
scroll to position [252, 0]
click at [109, 128] on div at bounding box center [109, 131] width 15 height 10
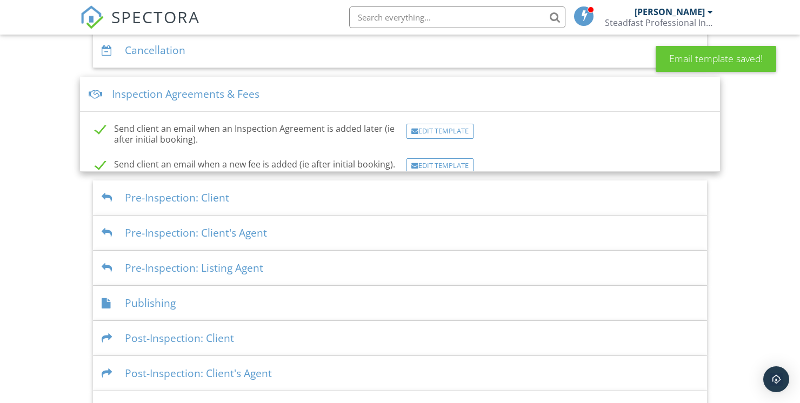
scroll to position [298, 0]
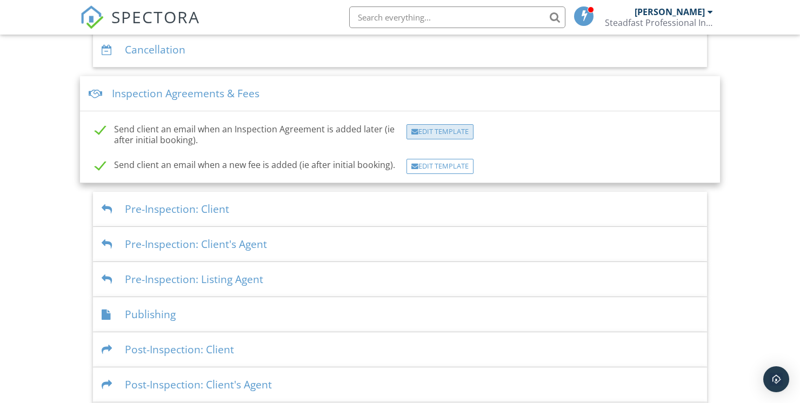
click at [459, 136] on div "Edit Template" at bounding box center [440, 131] width 67 height 15
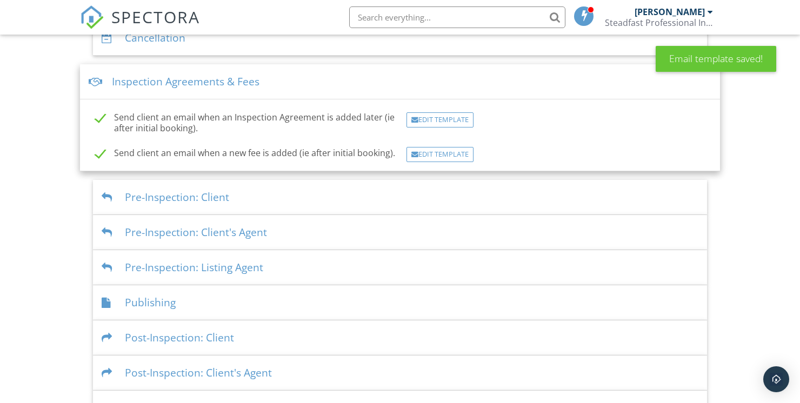
scroll to position [307, 0]
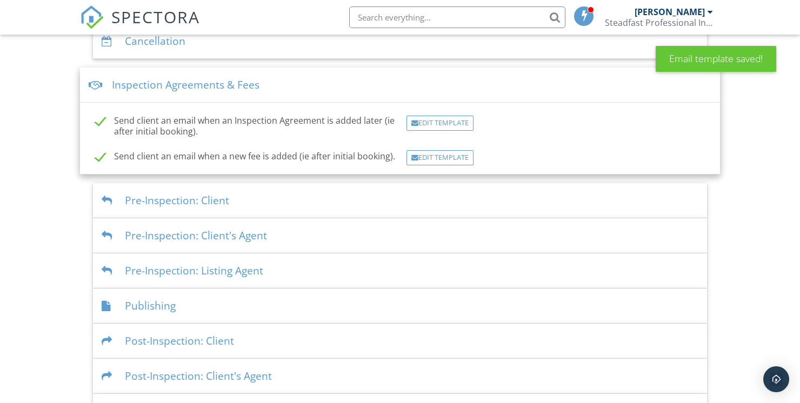
click at [108, 197] on div at bounding box center [109, 201] width 15 height 10
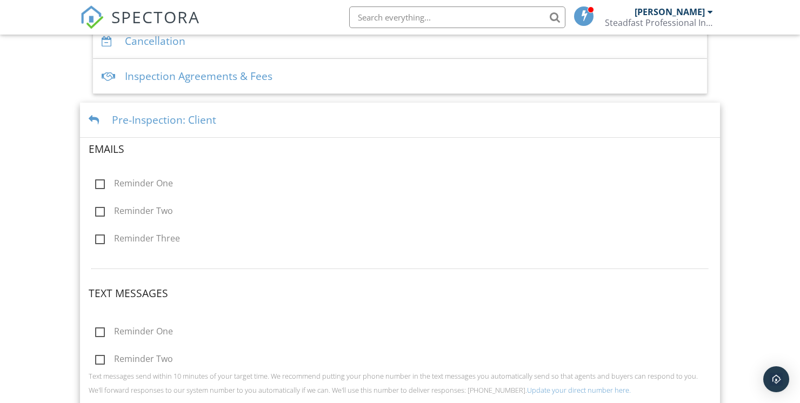
click at [103, 182] on label "Reminder One" at bounding box center [134, 185] width 78 height 14
click at [96, 182] on input "Reminder One" at bounding box center [92, 185] width 7 height 7
checkbox input "true"
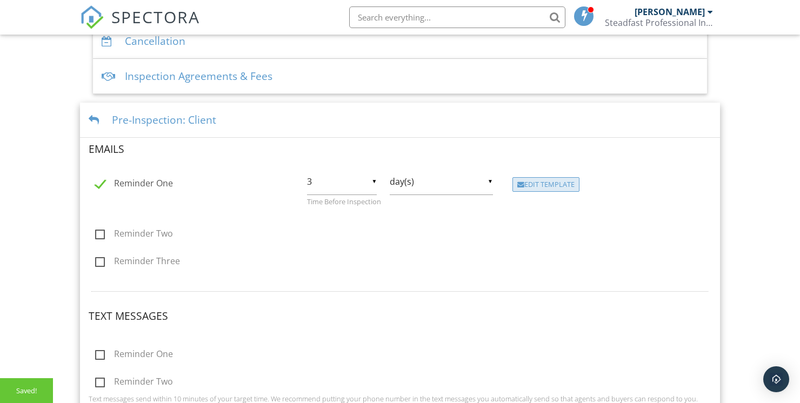
click at [548, 189] on div "Edit Template" at bounding box center [546, 184] width 67 height 15
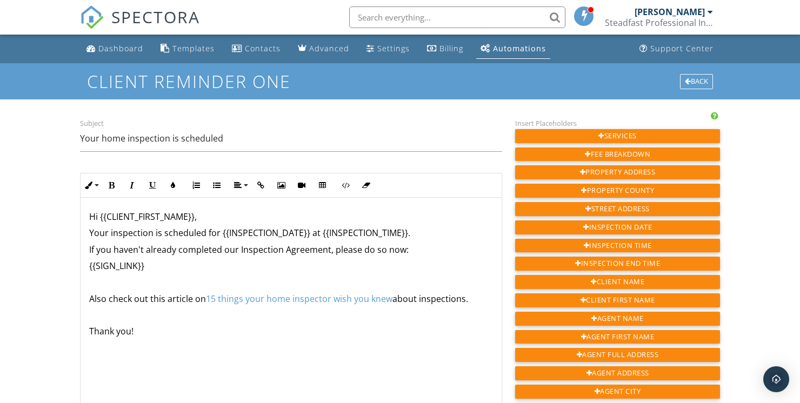
click at [372, 301] on link "15 things your home inspector wish you knew" at bounding box center [299, 299] width 187 height 12
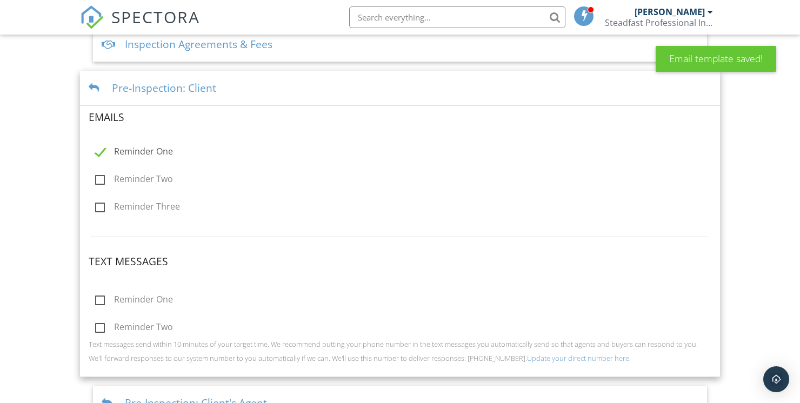
scroll to position [338, 0]
click at [98, 181] on label "Reminder Two" at bounding box center [134, 182] width 78 height 14
click at [96, 181] on input "Reminder Two" at bounding box center [92, 181] width 7 height 7
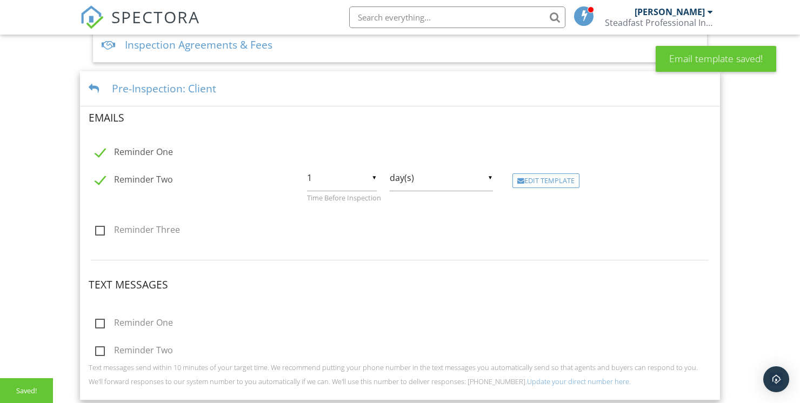
click at [100, 181] on label "Reminder Two" at bounding box center [134, 182] width 78 height 14
checkbox input "false"
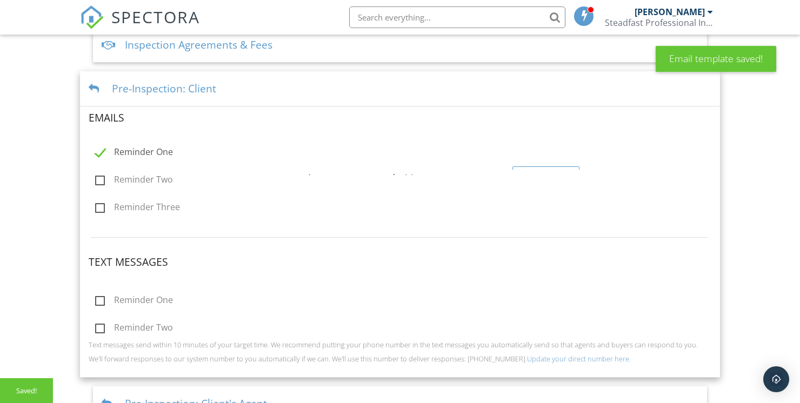
click at [96, 154] on label "Reminder One" at bounding box center [134, 154] width 78 height 14
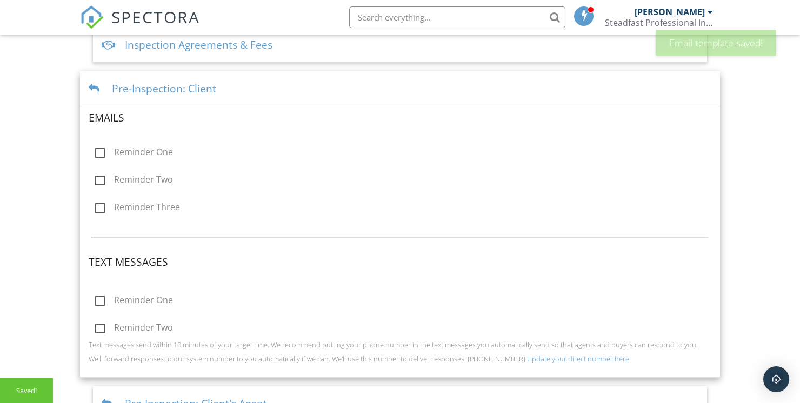
click at [102, 154] on label "Reminder One" at bounding box center [134, 154] width 78 height 14
click at [96, 154] on input "Reminder One" at bounding box center [92, 153] width 7 height 7
checkbox input "true"
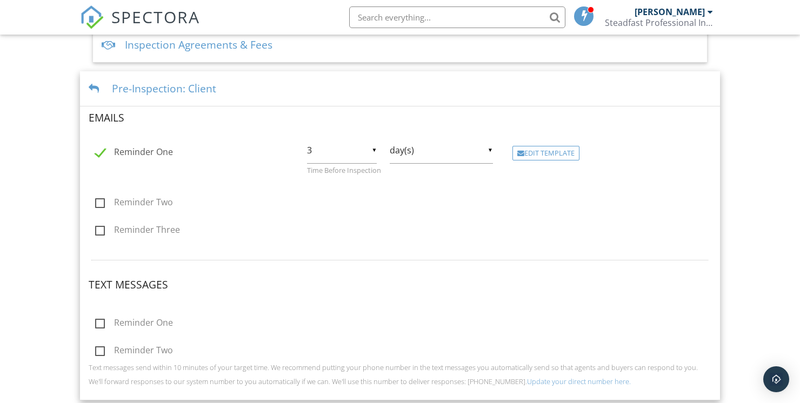
click at [375, 148] on input "3" at bounding box center [342, 150] width 70 height 26
click at [336, 181] on span "2" at bounding box center [342, 177] width 70 height 27
type input "2"
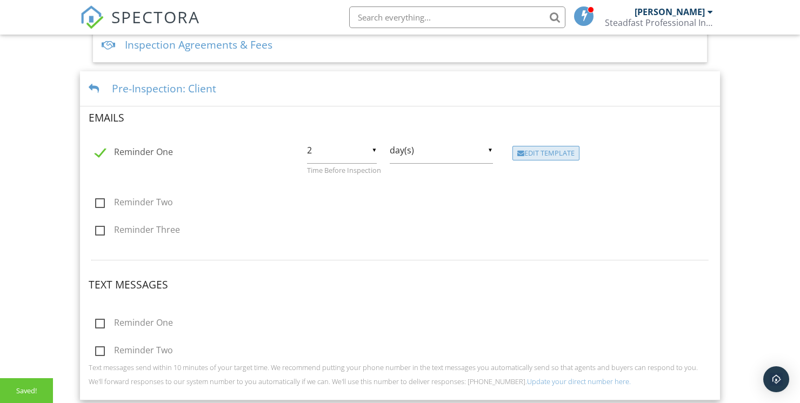
click at [564, 155] on div "Edit Template" at bounding box center [546, 153] width 67 height 15
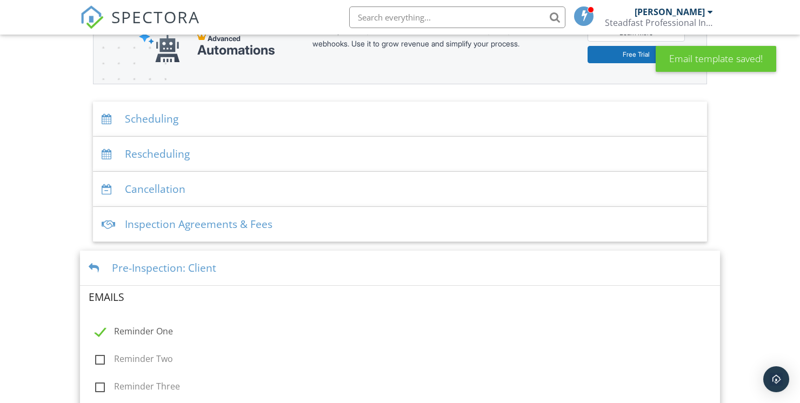
scroll to position [158, 0]
click at [123, 122] on div "Scheduling" at bounding box center [400, 119] width 614 height 35
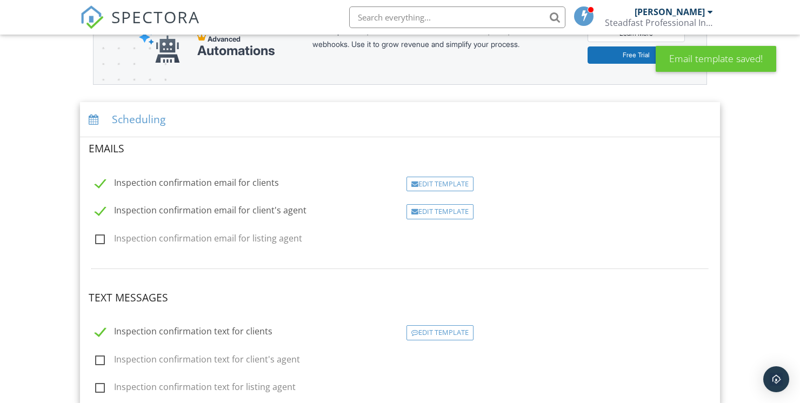
click at [113, 122] on div "Scheduling" at bounding box center [400, 119] width 640 height 35
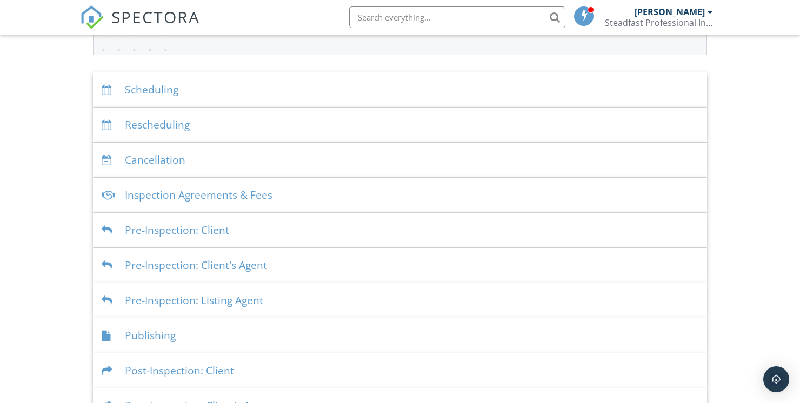
scroll to position [185, 0]
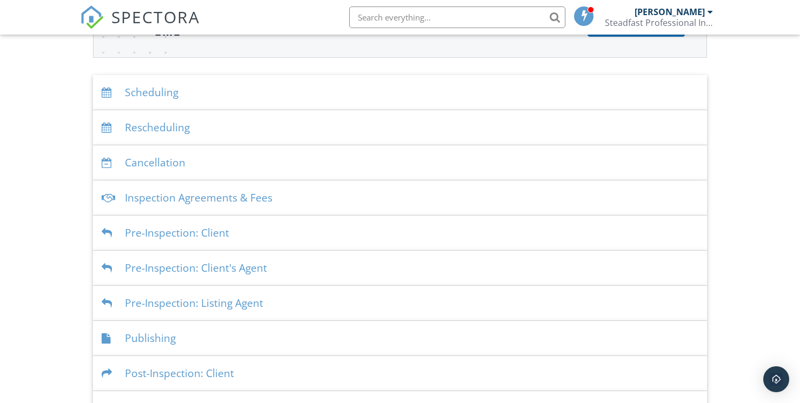
click at [113, 236] on div at bounding box center [109, 233] width 15 height 10
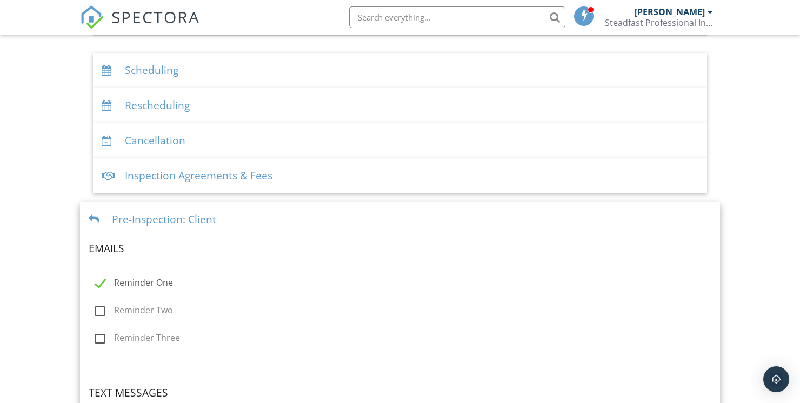
scroll to position [205, 0]
click at [106, 283] on label "Reminder One" at bounding box center [134, 287] width 78 height 14
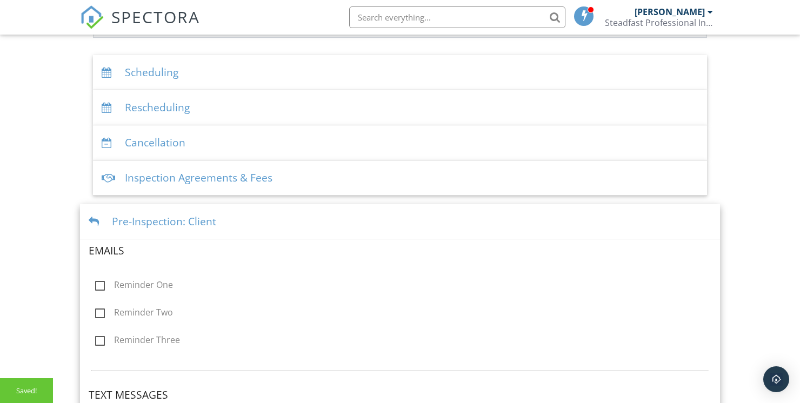
click at [105, 283] on label "Reminder One" at bounding box center [134, 287] width 78 height 14
click at [96, 283] on input "Reminder One" at bounding box center [92, 286] width 7 height 7
checkbox input "true"
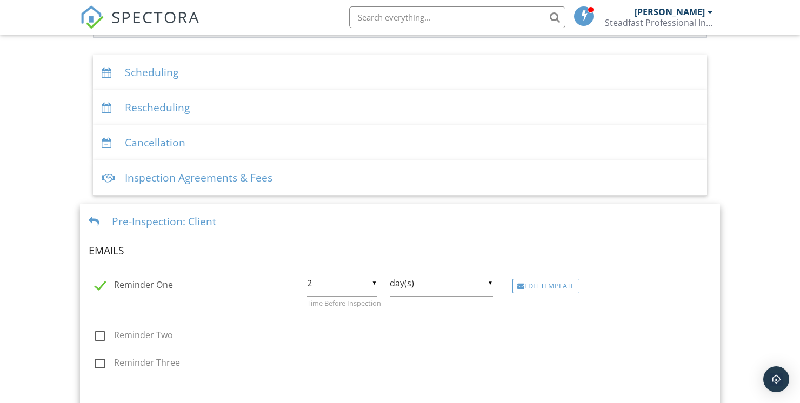
click at [368, 282] on input "2" at bounding box center [342, 283] width 70 height 26
click at [329, 281] on span "1" at bounding box center [342, 283] width 70 height 27
type input "1"
click at [563, 284] on div "Edit Template" at bounding box center [546, 286] width 67 height 15
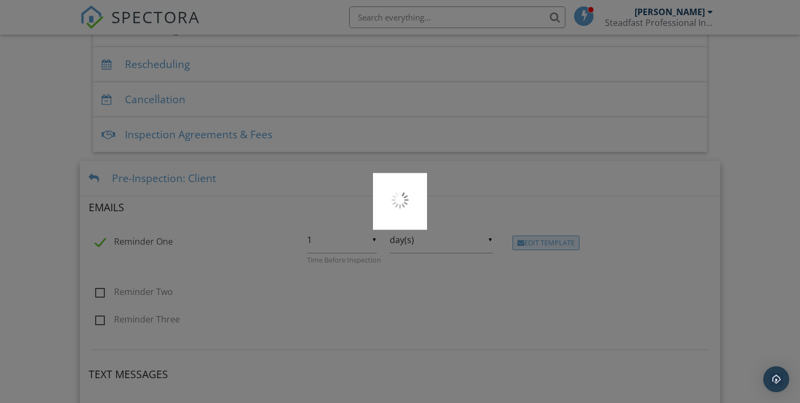
scroll to position [257, 0]
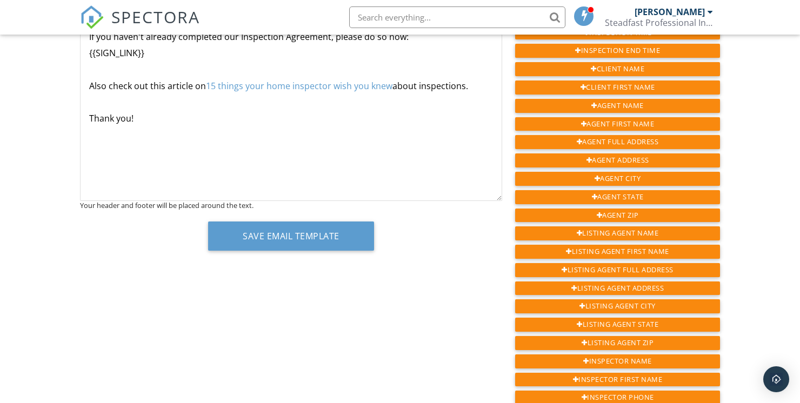
scroll to position [214, 0]
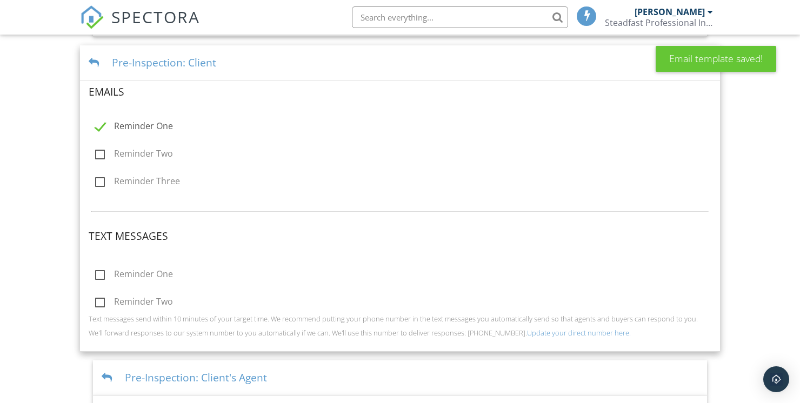
scroll to position [368, 0]
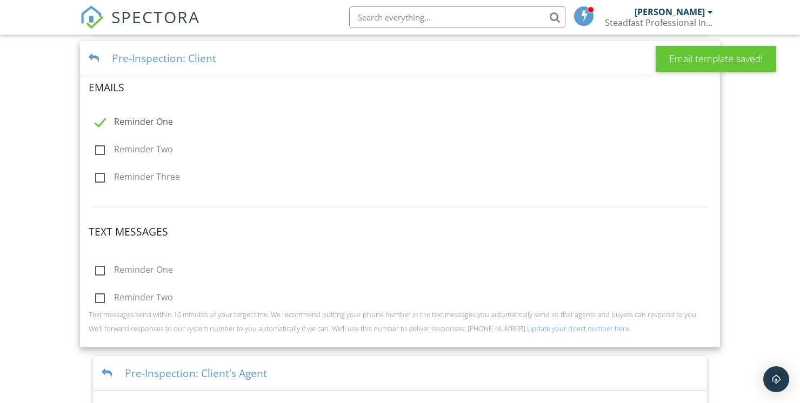
click at [103, 147] on label "Reminder Two" at bounding box center [134, 151] width 78 height 14
click at [96, 148] on input "Reminder Two" at bounding box center [92, 151] width 7 height 7
checkbox input "true"
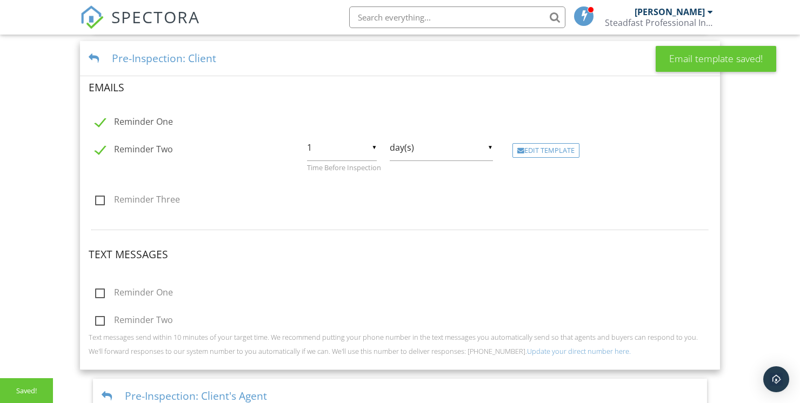
click at [97, 121] on label "Reminder One" at bounding box center [134, 124] width 78 height 14
click at [101, 117] on label "Reminder One" at bounding box center [134, 124] width 78 height 14
click at [96, 120] on input "Reminder One" at bounding box center [92, 123] width 7 height 7
checkbox input "true"
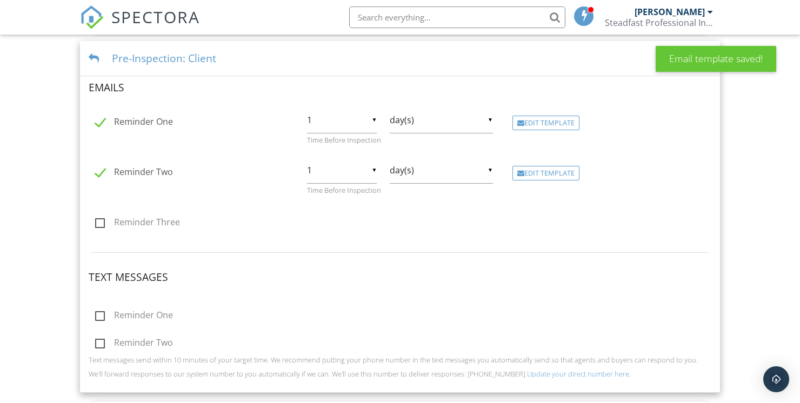
click at [371, 167] on input "1" at bounding box center [342, 170] width 70 height 26
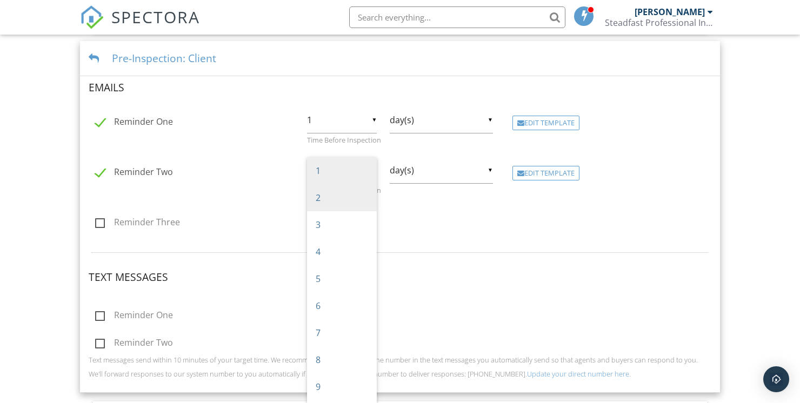
click at [329, 198] on span "2" at bounding box center [342, 197] width 70 height 27
type input "2"
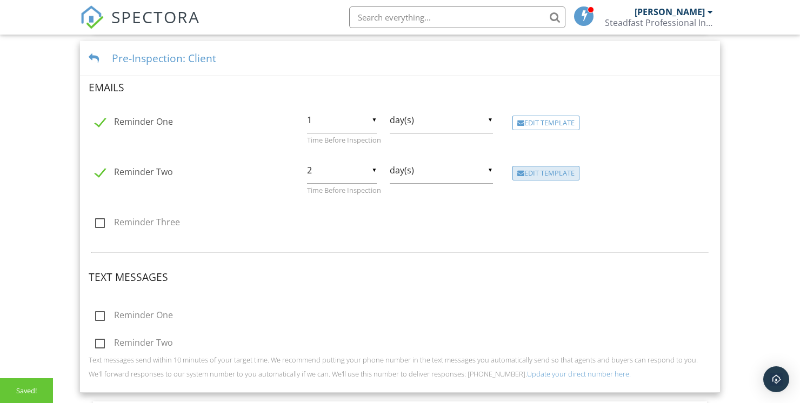
click at [575, 174] on div "Edit Template" at bounding box center [546, 173] width 67 height 15
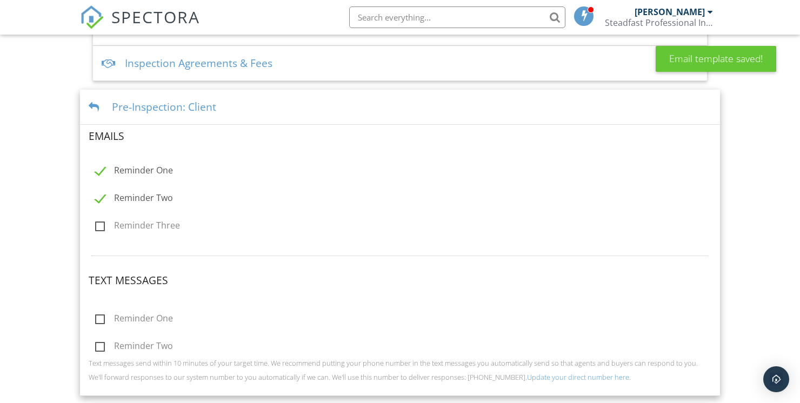
scroll to position [315, 0]
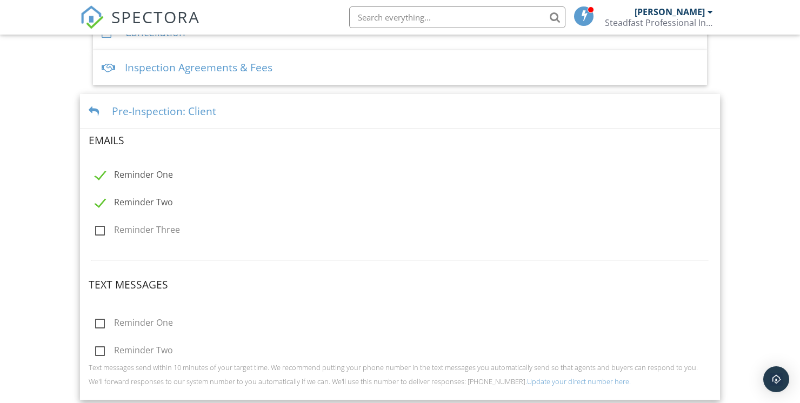
click at [103, 201] on label "Reminder Two" at bounding box center [134, 204] width 78 height 14
checkbox input "false"
click at [107, 171] on label "Reminder One" at bounding box center [134, 177] width 78 height 14
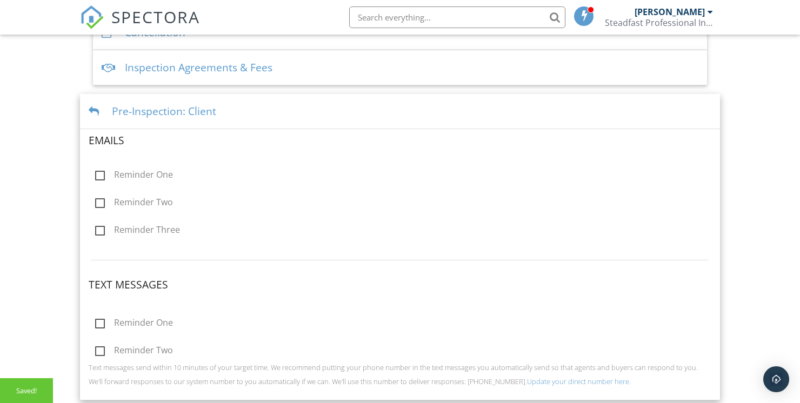
click at [111, 170] on label "Reminder One" at bounding box center [134, 177] width 78 height 14
click at [96, 173] on input "Reminder One" at bounding box center [92, 176] width 7 height 7
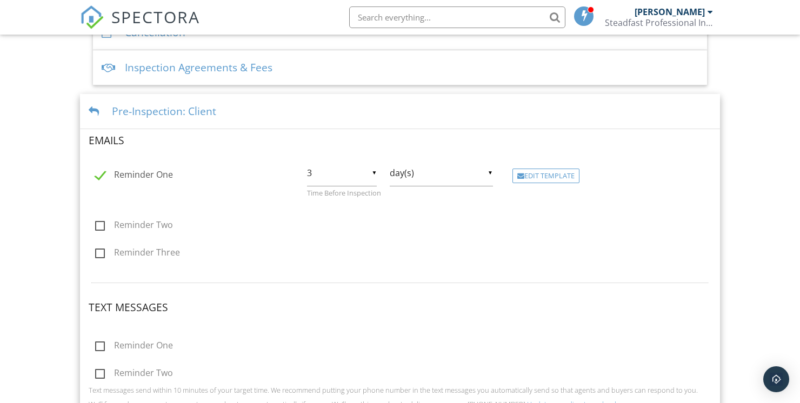
click at [109, 174] on label "Reminder One" at bounding box center [134, 177] width 78 height 14
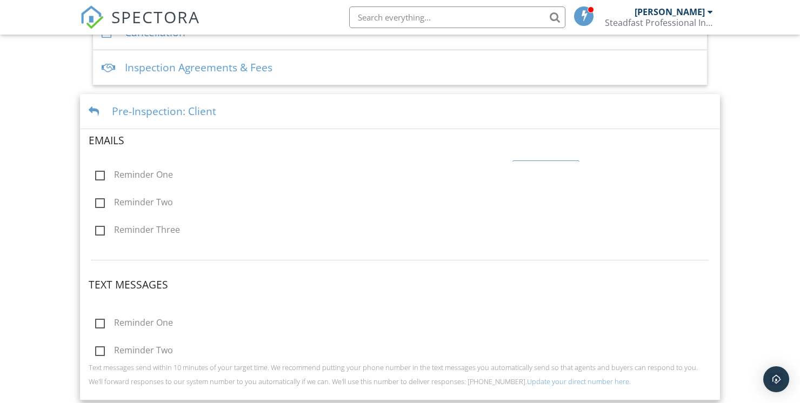
click at [109, 176] on label "Reminder One" at bounding box center [134, 177] width 78 height 14
click at [96, 176] on input "Reminder One" at bounding box center [92, 176] width 7 height 7
checkbox input "true"
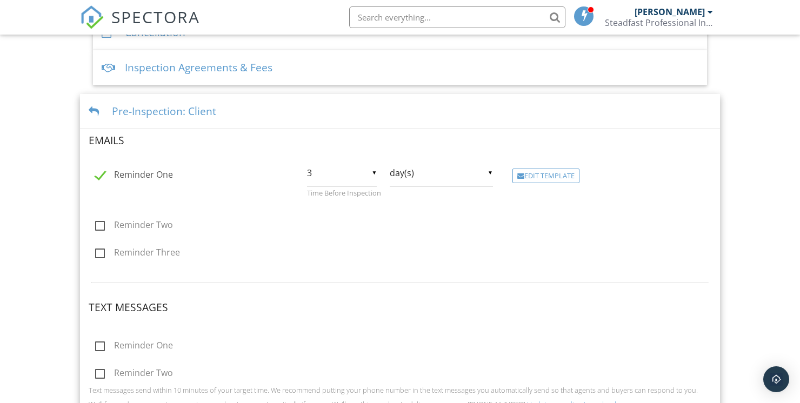
click at [487, 173] on input "day(s)" at bounding box center [441, 173] width 103 height 26
click at [629, 235] on form "Emails Reminder One ▼ 3 1 2 3 4 5 6 7 8 9 10 11 12 13 14 15 16 17 18 19 20 21 2…" at bounding box center [400, 274] width 623 height 280
click at [373, 170] on input "3" at bounding box center [342, 173] width 70 height 26
click at [340, 201] on span "2" at bounding box center [342, 200] width 70 height 27
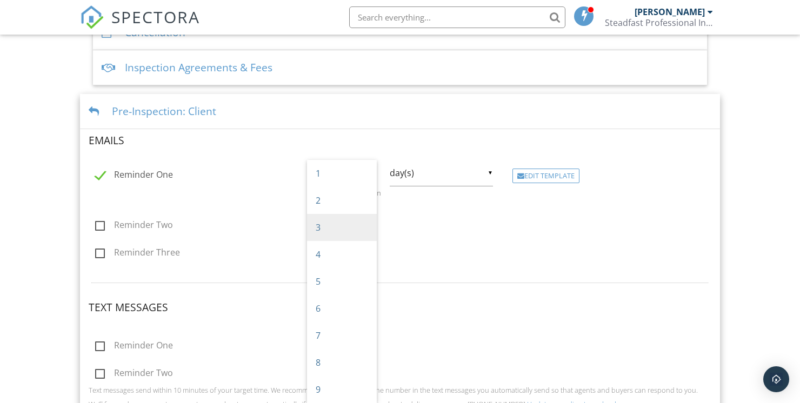
type input "2"
click at [99, 226] on label "Reminder Two" at bounding box center [134, 227] width 78 height 14
click at [96, 226] on input "Reminder Two" at bounding box center [92, 226] width 7 height 7
checkbox input "true"
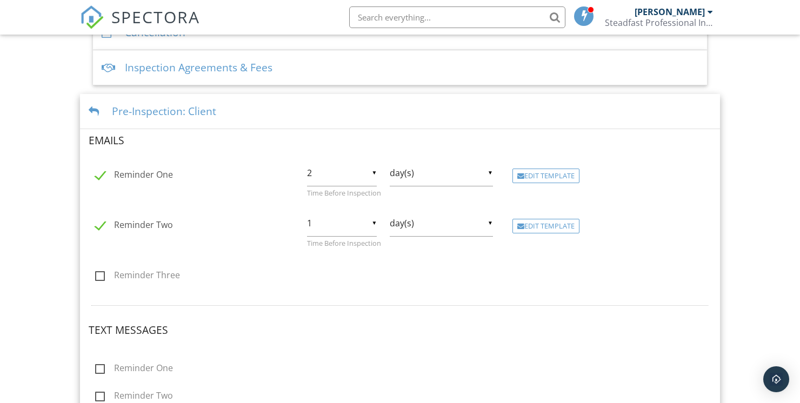
click at [368, 226] on input "1" at bounding box center [342, 223] width 70 height 26
click at [352, 304] on span "12" at bounding box center [342, 306] width 70 height 27
type input "12"
click at [477, 226] on input "day(s)" at bounding box center [441, 223] width 103 height 26
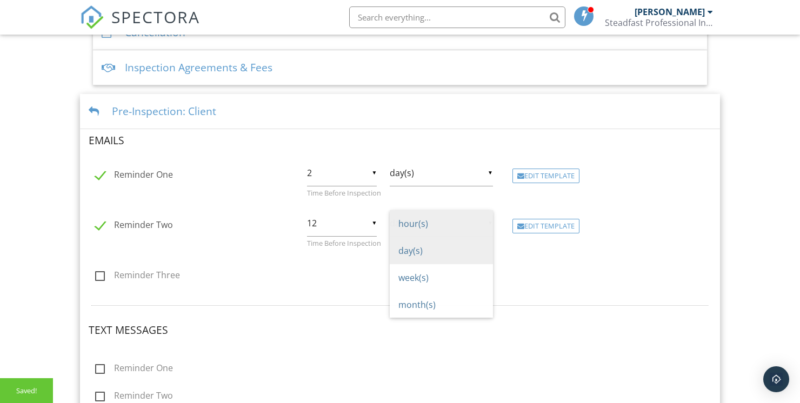
scroll to position [0, 0]
click at [432, 222] on span "hour(s)" at bounding box center [441, 223] width 103 height 27
type input "hour(s)"
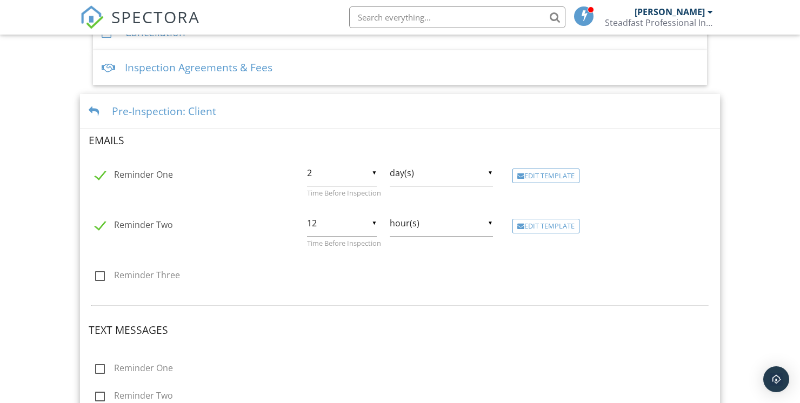
click at [373, 222] on input "12" at bounding box center [342, 223] width 70 height 26
click at [343, 221] on span "1" at bounding box center [342, 223] width 70 height 27
type input "1"
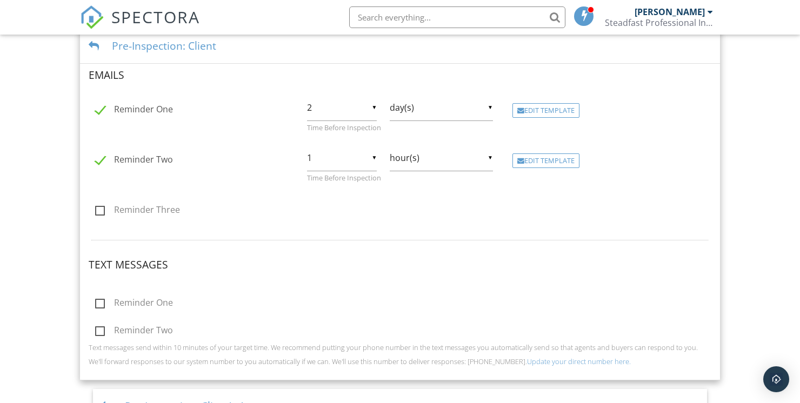
scroll to position [381, 0]
click at [96, 307] on label "Reminder One" at bounding box center [134, 305] width 78 height 14
click at [96, 307] on input "Reminder One" at bounding box center [92, 304] width 7 height 7
checkbox input "true"
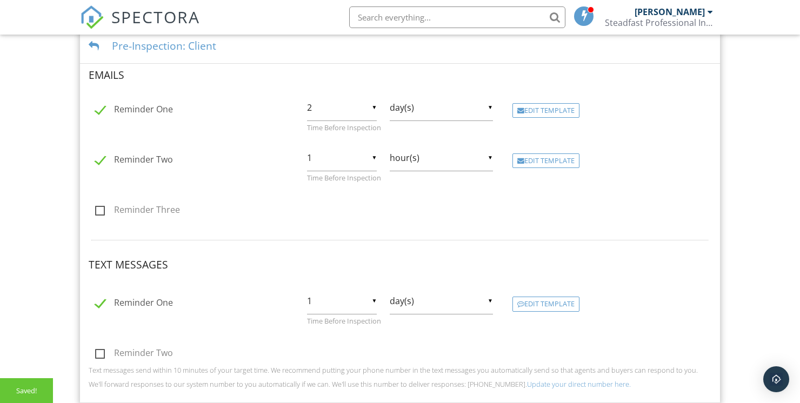
click at [363, 298] on input "1" at bounding box center [342, 301] width 70 height 26
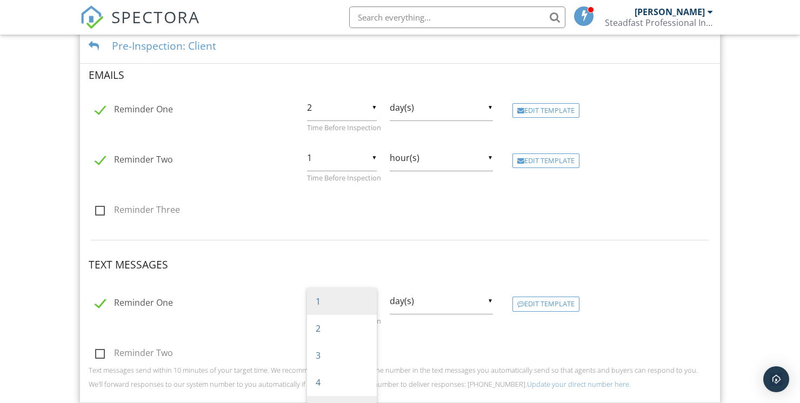
click at [342, 352] on span "3" at bounding box center [342, 355] width 70 height 27
type input "3"
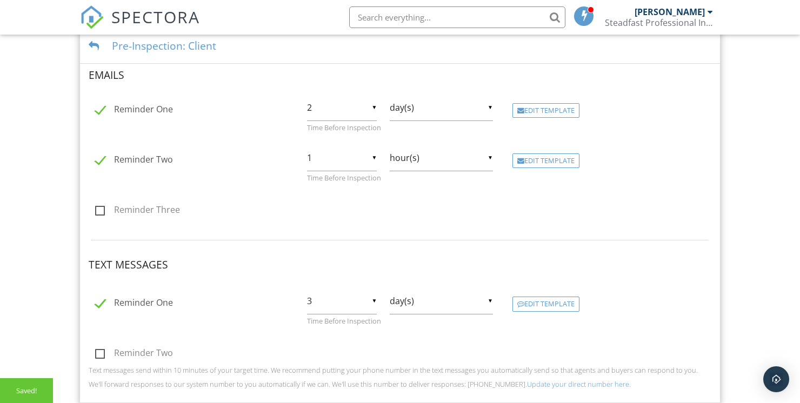
click at [492, 301] on input "day(s)" at bounding box center [441, 301] width 103 height 26
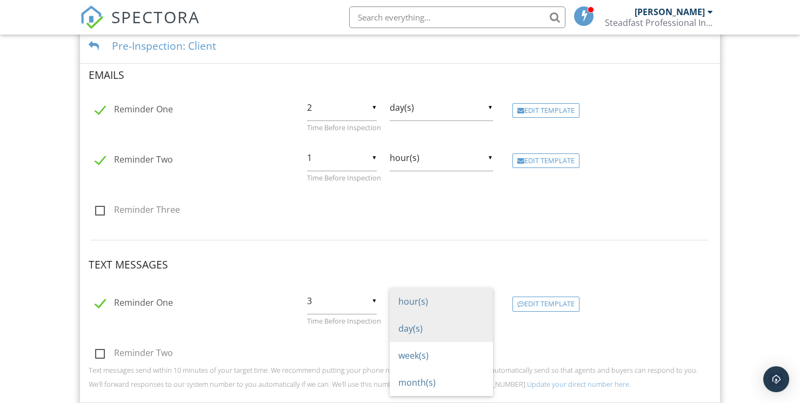
click at [455, 295] on span "hour(s)" at bounding box center [441, 301] width 103 height 27
type input "hour(s)"
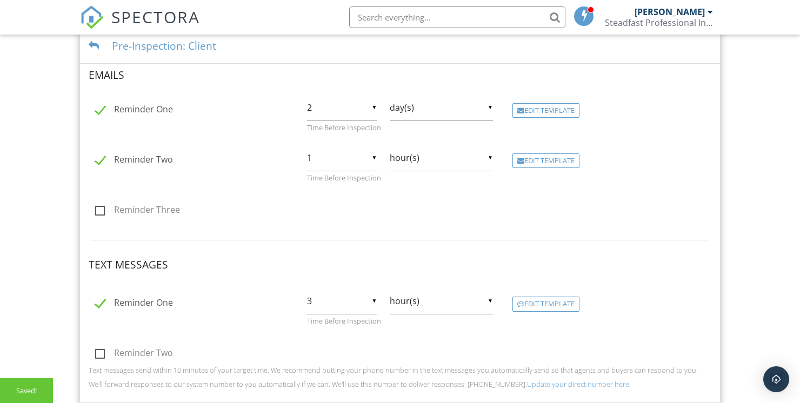
click at [564, 300] on div "Edit Template" at bounding box center [546, 304] width 67 height 15
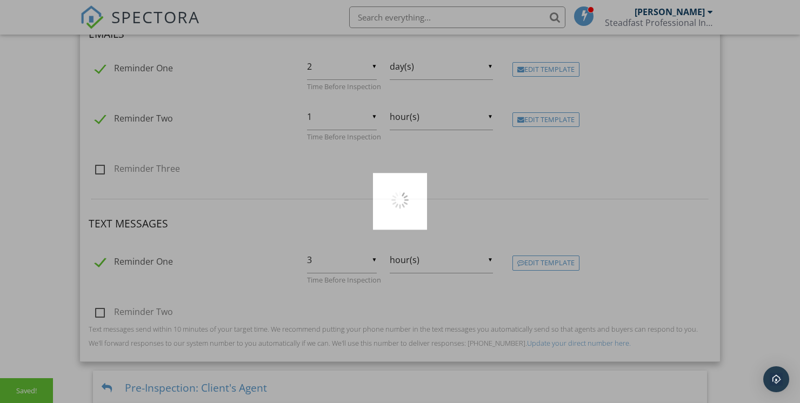
scroll to position [433, 0]
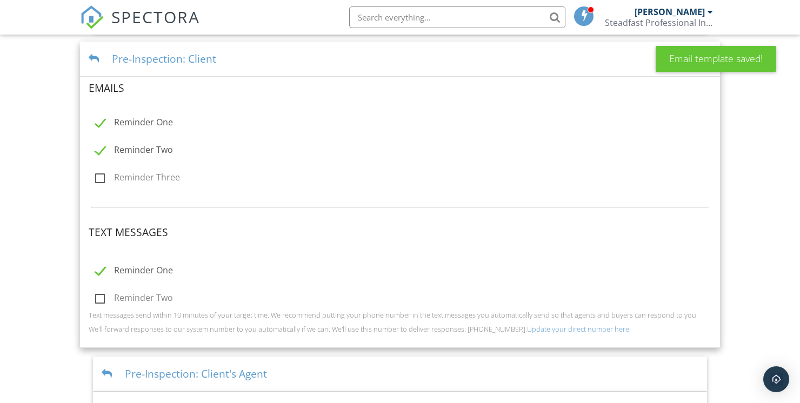
scroll to position [368, 0]
click at [99, 270] on label "Reminder One" at bounding box center [134, 272] width 78 height 14
click at [100, 268] on label "Reminder One" at bounding box center [134, 272] width 78 height 14
click at [96, 268] on input "Reminder One" at bounding box center [92, 271] width 7 height 7
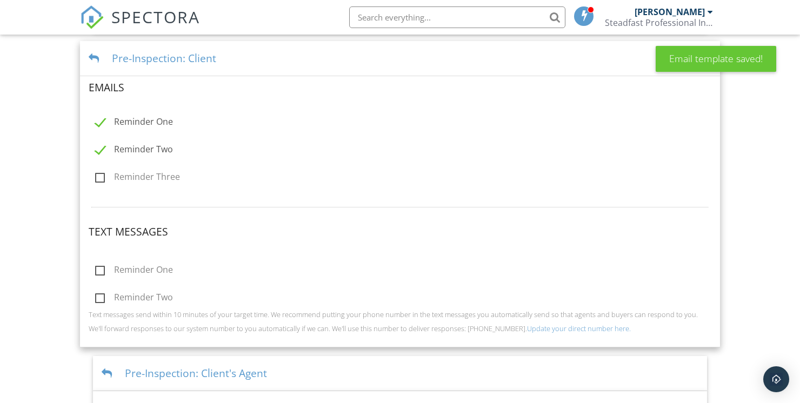
checkbox input "true"
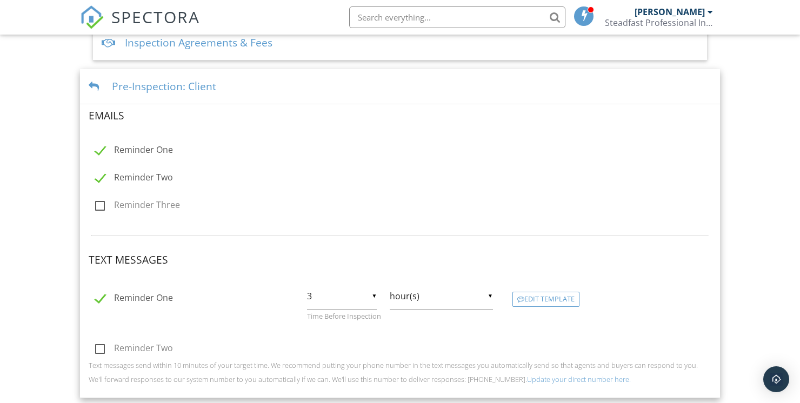
scroll to position [332, 0]
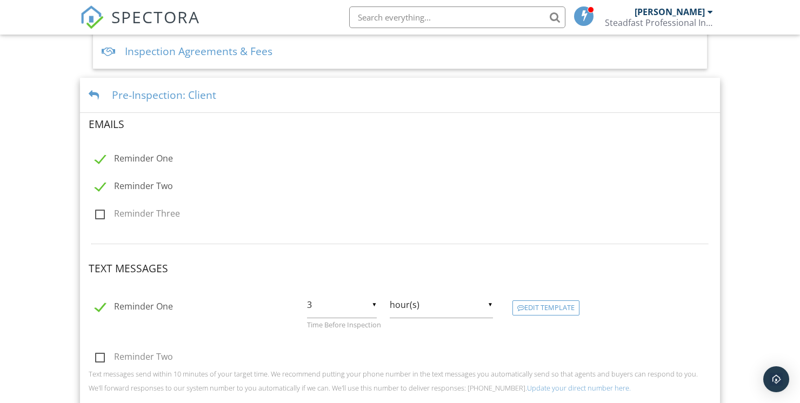
click at [106, 183] on label "Reminder Two" at bounding box center [134, 188] width 78 height 14
click at [100, 187] on label "Reminder Two" at bounding box center [134, 188] width 78 height 14
click at [96, 187] on input "Reminder Two" at bounding box center [92, 187] width 7 height 7
checkbox input "true"
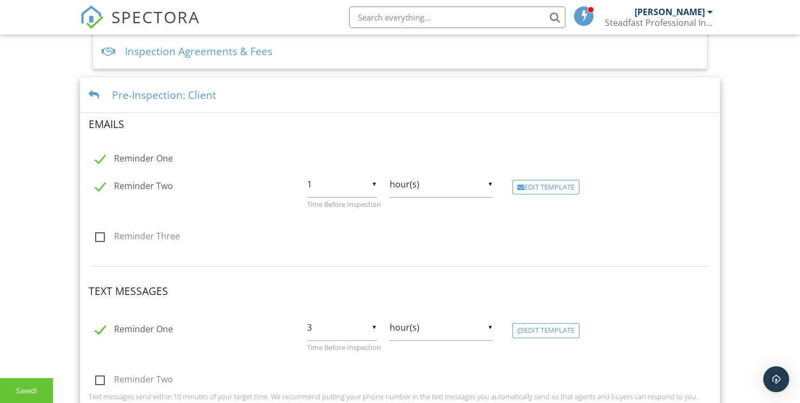
click at [107, 154] on label "Reminder One" at bounding box center [134, 161] width 78 height 14
click at [102, 154] on label "Reminder One" at bounding box center [134, 161] width 78 height 14
click at [96, 157] on input "Reminder One" at bounding box center [92, 160] width 7 height 7
checkbox input "true"
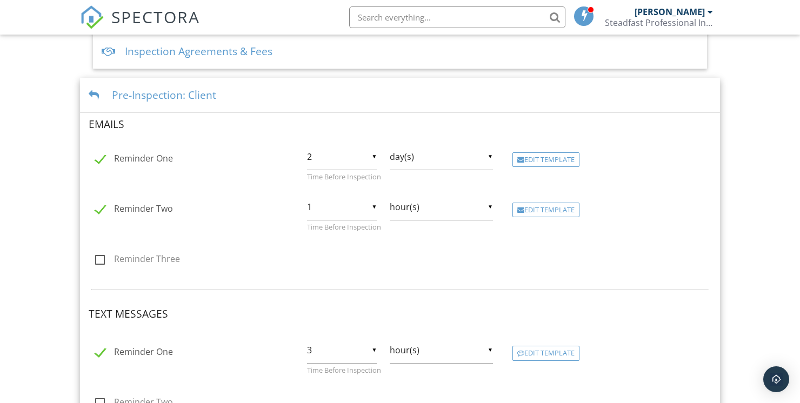
click at [485, 207] on input "hour(s)" at bounding box center [441, 207] width 103 height 26
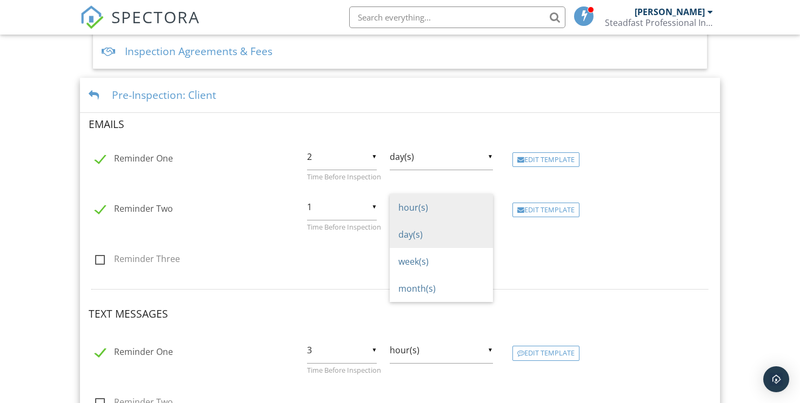
click at [435, 232] on span "day(s)" at bounding box center [441, 234] width 103 height 27
type input "day(s)"
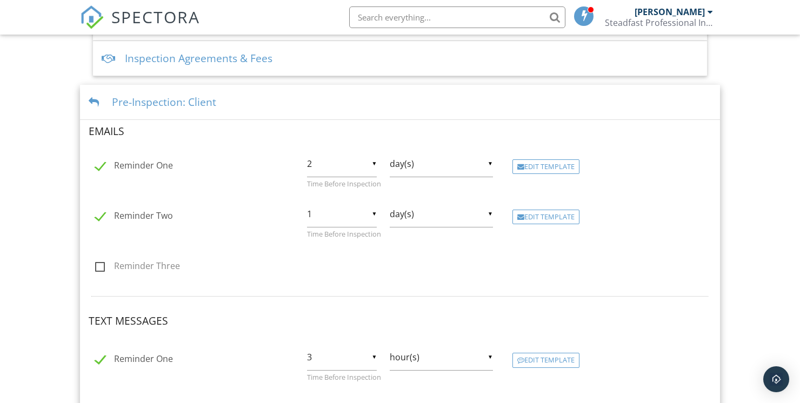
scroll to position [321, 0]
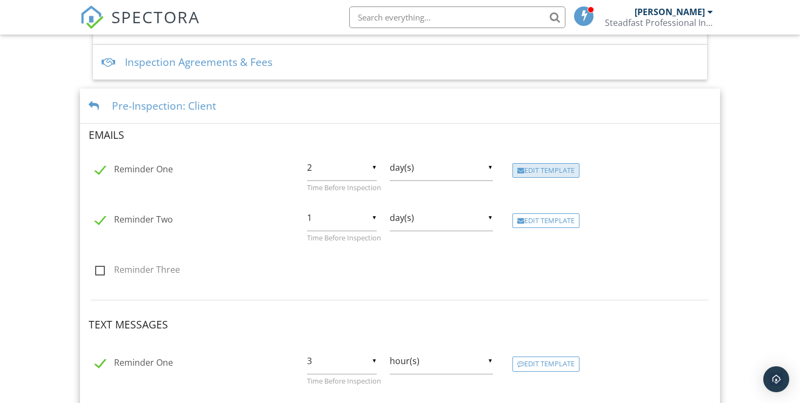
click at [569, 164] on div "Edit Template" at bounding box center [546, 170] width 67 height 15
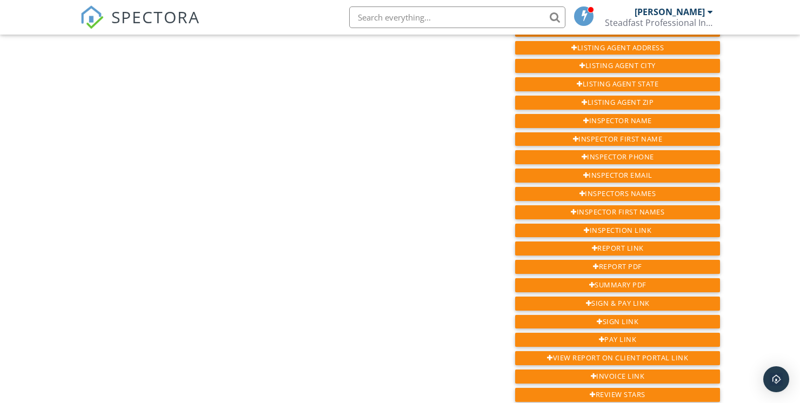
scroll to position [494, 0]
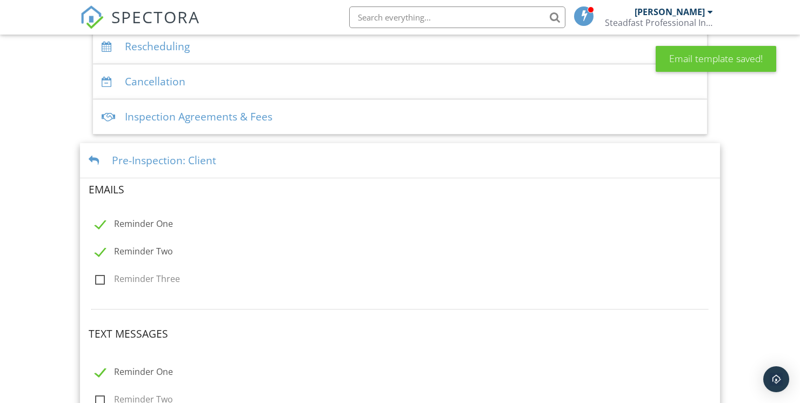
scroll to position [257, 0]
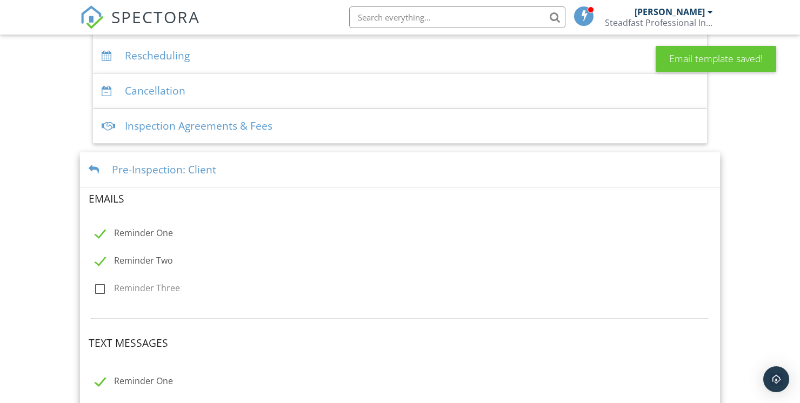
click at [95, 169] on div at bounding box center [96, 170] width 15 height 10
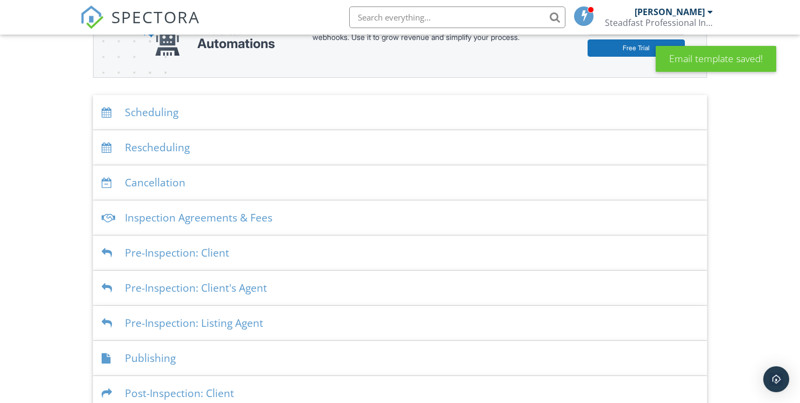
scroll to position [163, 0]
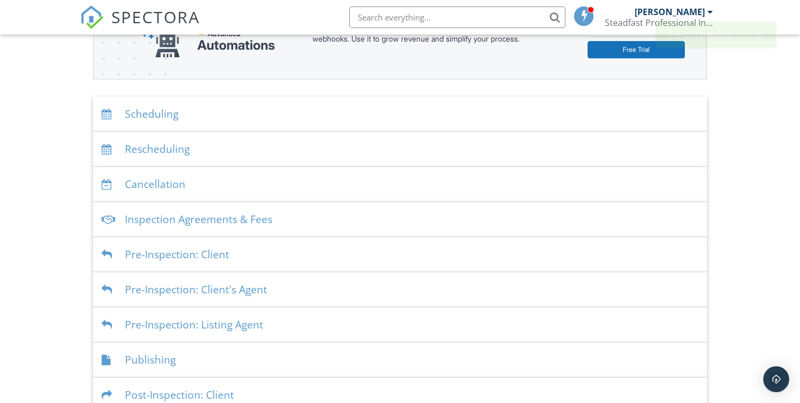
click at [109, 117] on div at bounding box center [109, 114] width 15 height 10
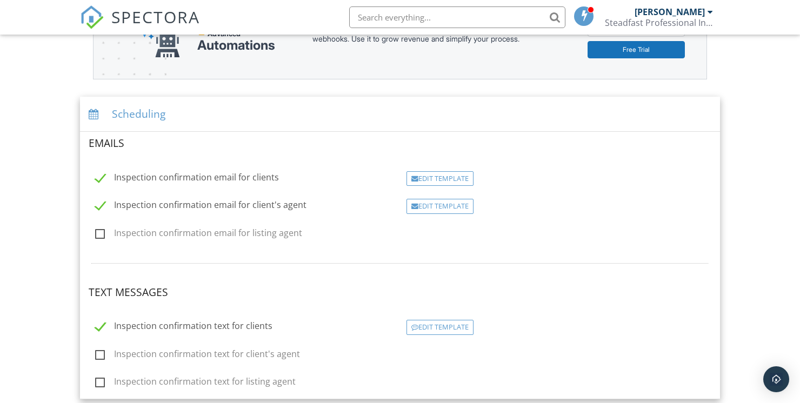
click at [458, 180] on div "Edit Template" at bounding box center [440, 178] width 67 height 15
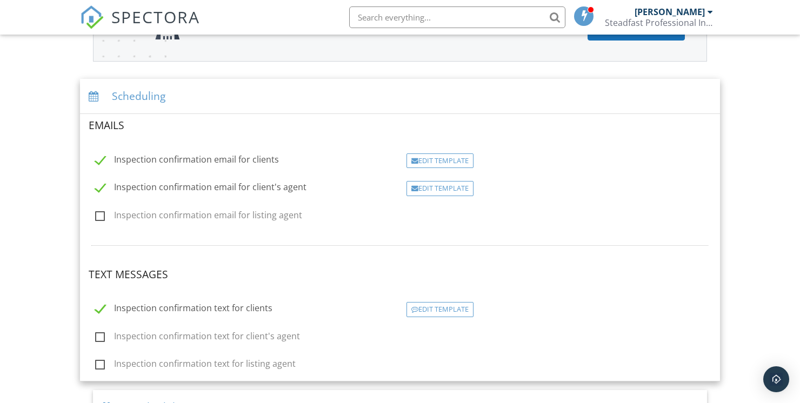
scroll to position [180, 0]
click at [156, 95] on div "Scheduling" at bounding box center [400, 97] width 640 height 35
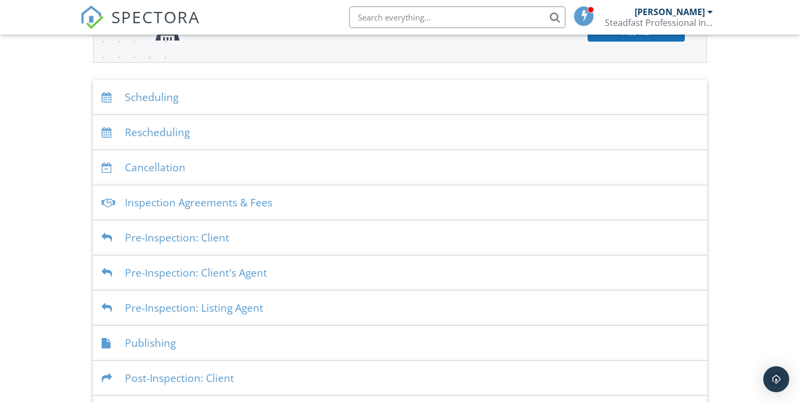
click at [110, 206] on div at bounding box center [109, 203] width 15 height 10
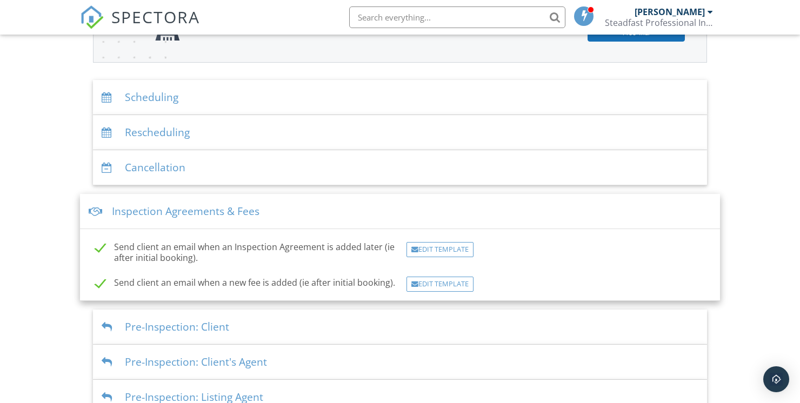
click at [125, 213] on div "Inspection Agreements & Fees" at bounding box center [400, 211] width 640 height 35
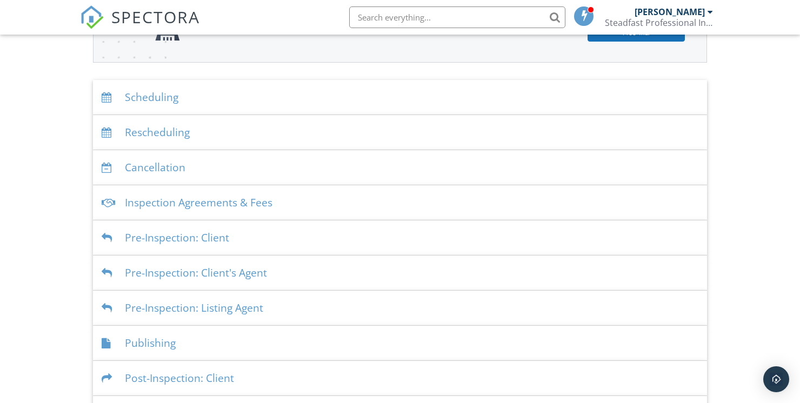
click at [109, 234] on div at bounding box center [109, 238] width 15 height 10
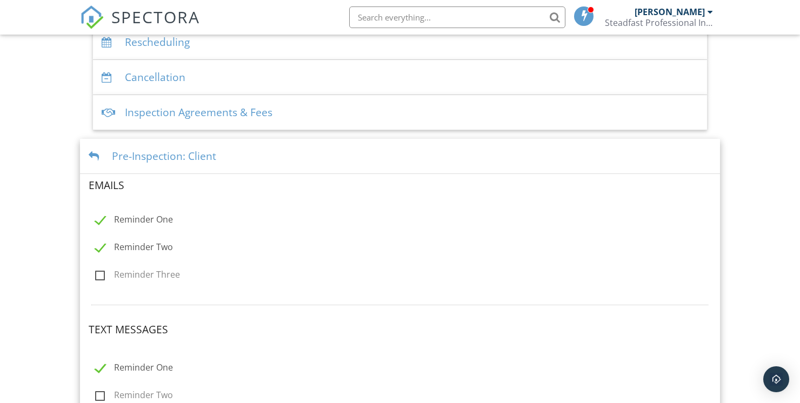
scroll to position [271, 0]
click at [105, 214] on label "Reminder One" at bounding box center [134, 221] width 78 height 14
click at [105, 215] on label "Reminder One" at bounding box center [134, 221] width 78 height 14
click at [96, 217] on input "Reminder One" at bounding box center [92, 220] width 7 height 7
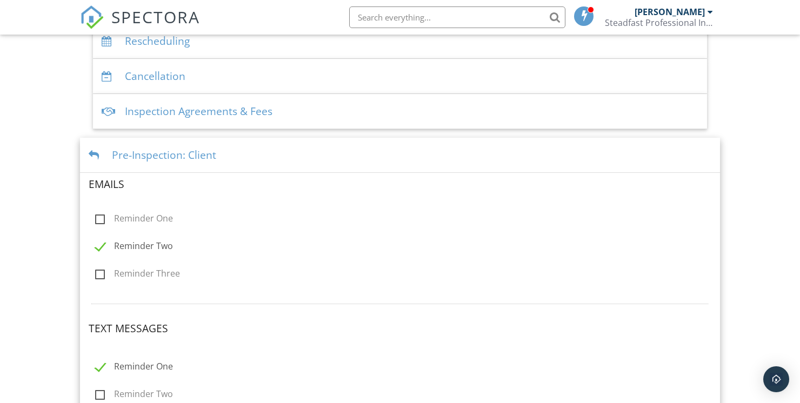
checkbox input "true"
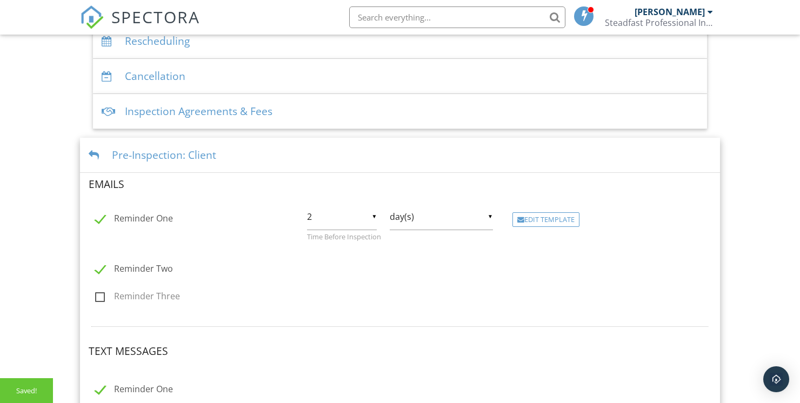
click at [555, 221] on div "Edit Template" at bounding box center [546, 220] width 67 height 15
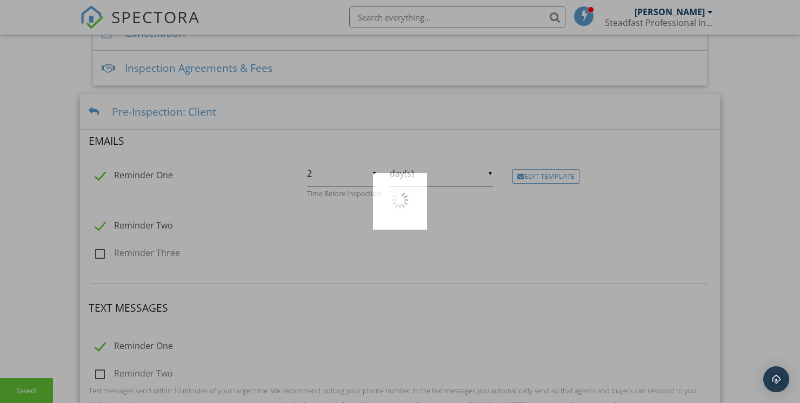
scroll to position [323, 0]
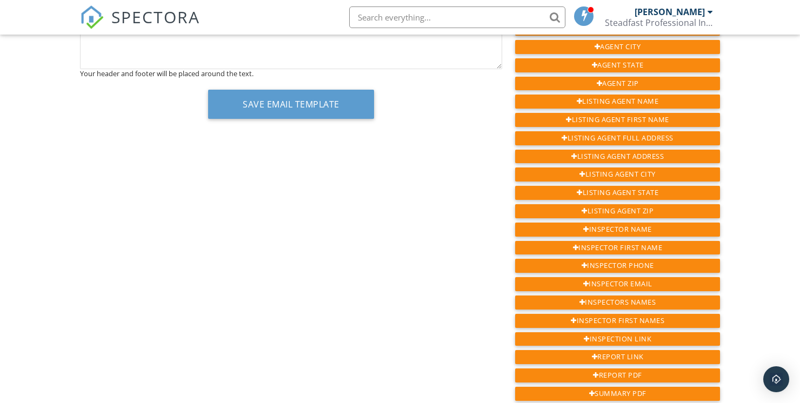
scroll to position [546, 0]
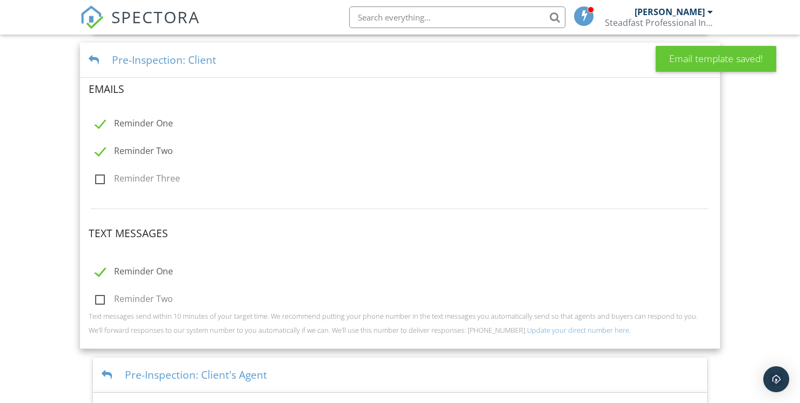
scroll to position [368, 0]
click at [105, 149] on label "Reminder Two" at bounding box center [134, 151] width 78 height 14
click at [106, 149] on label "Reminder Two" at bounding box center [134, 151] width 78 height 14
click at [96, 149] on input "Reminder Two" at bounding box center [92, 151] width 7 height 7
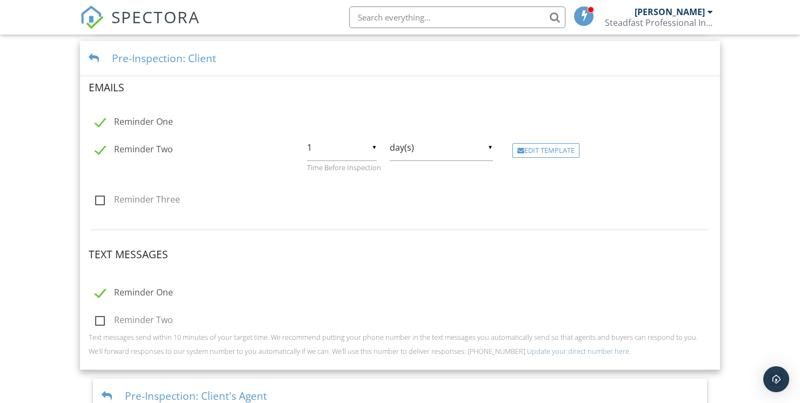
click at [105, 151] on label "Reminder Two" at bounding box center [134, 151] width 78 height 14
checkbox input "false"
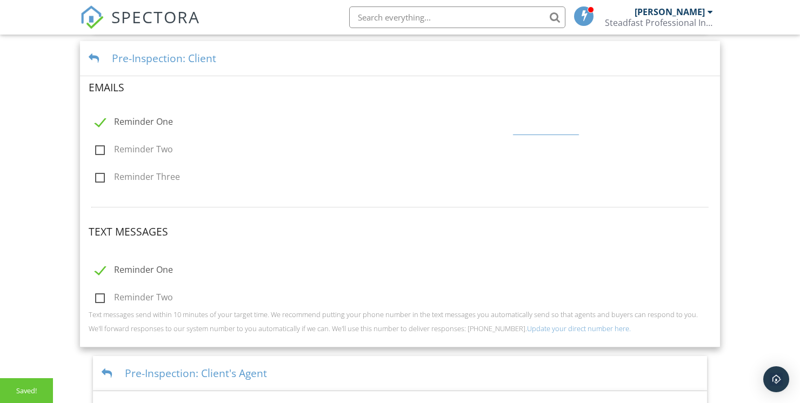
click at [99, 120] on label "Reminder One" at bounding box center [134, 124] width 78 height 14
click at [98, 120] on label "Reminder One" at bounding box center [134, 124] width 78 height 14
click at [96, 120] on input "Reminder One" at bounding box center [92, 123] width 7 height 7
checkbox input "true"
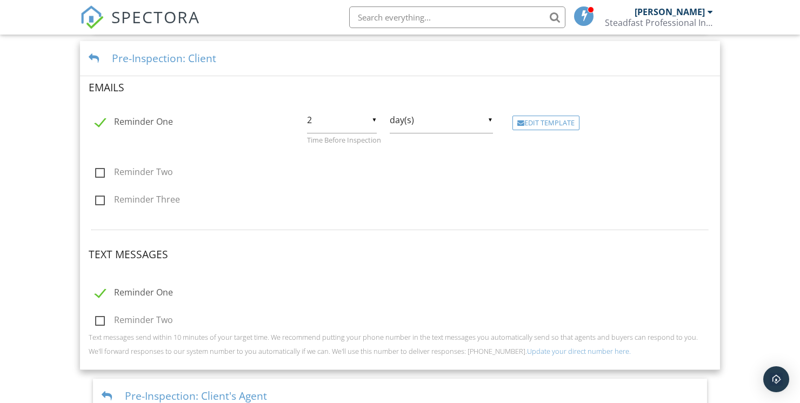
click at [372, 123] on input "2" at bounding box center [342, 120] width 70 height 26
click at [331, 115] on span "1" at bounding box center [342, 120] width 70 height 27
type input "1"
click at [569, 127] on div "Edit Template" at bounding box center [546, 123] width 67 height 15
